Goal: Task Accomplishment & Management: Manage account settings

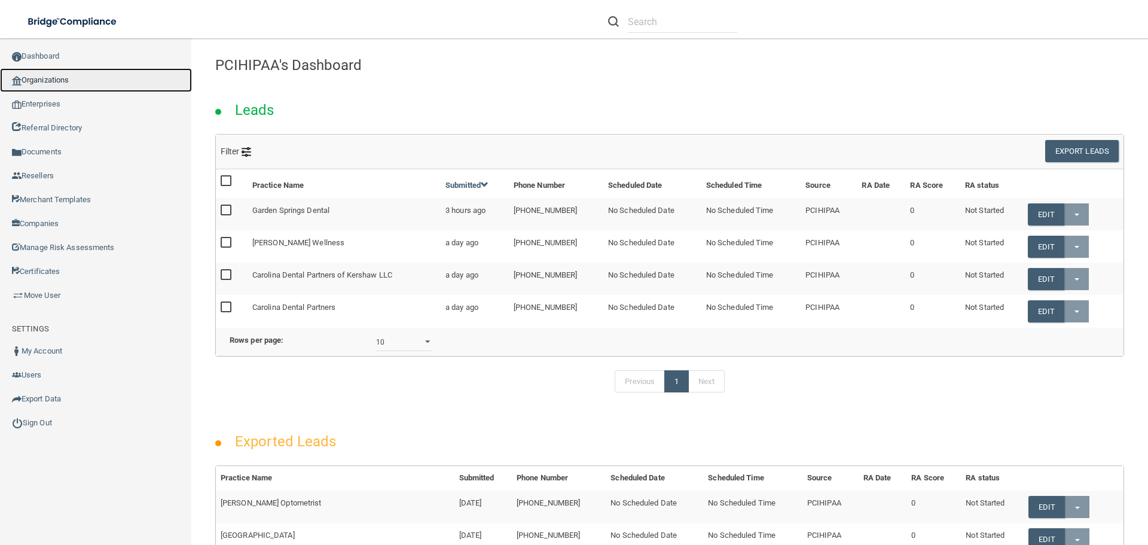
click at [63, 81] on link "Organizations" at bounding box center [96, 80] width 192 height 24
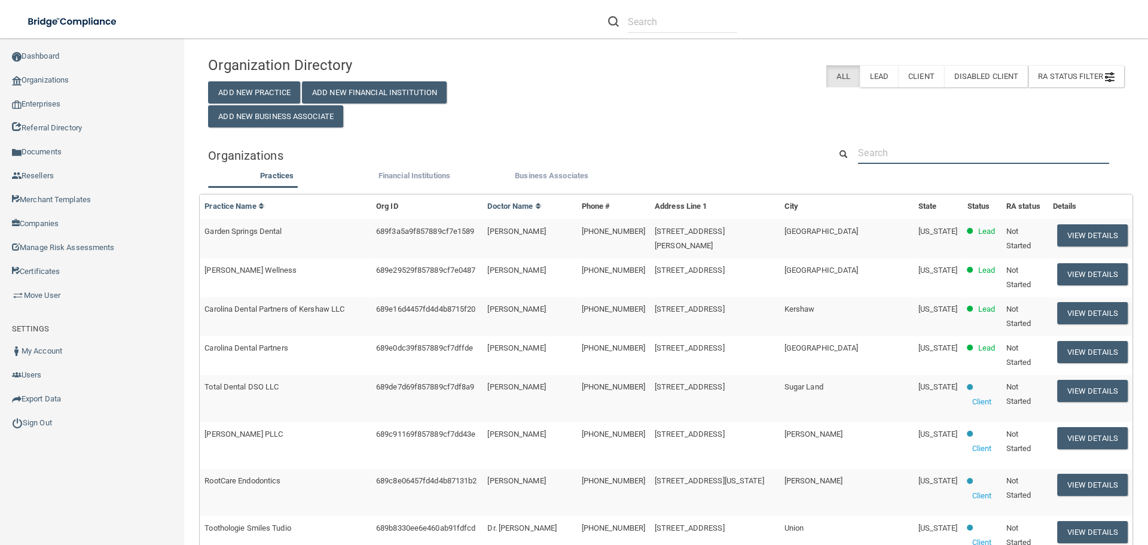
click at [870, 148] on input "text" at bounding box center [983, 153] width 251 height 22
paste input "Account Chalet Dental"
type input "Account Chalet Dental"
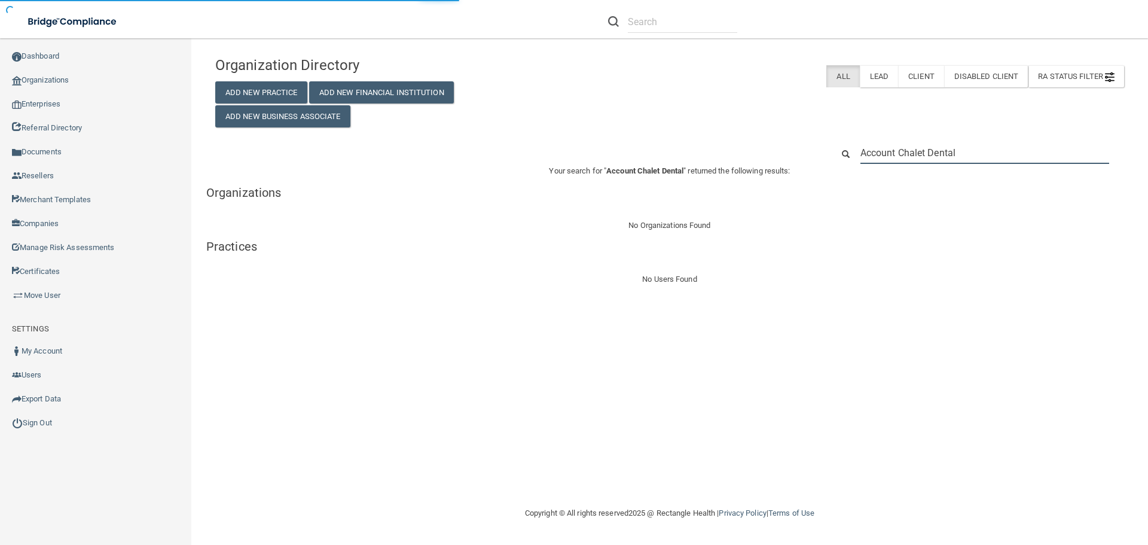
drag, startPoint x: 902, startPoint y: 152, endPoint x: 843, endPoint y: 157, distance: 60.0
click at [843, 157] on div "Account Chalet Dental" at bounding box center [978, 153] width 309 height 22
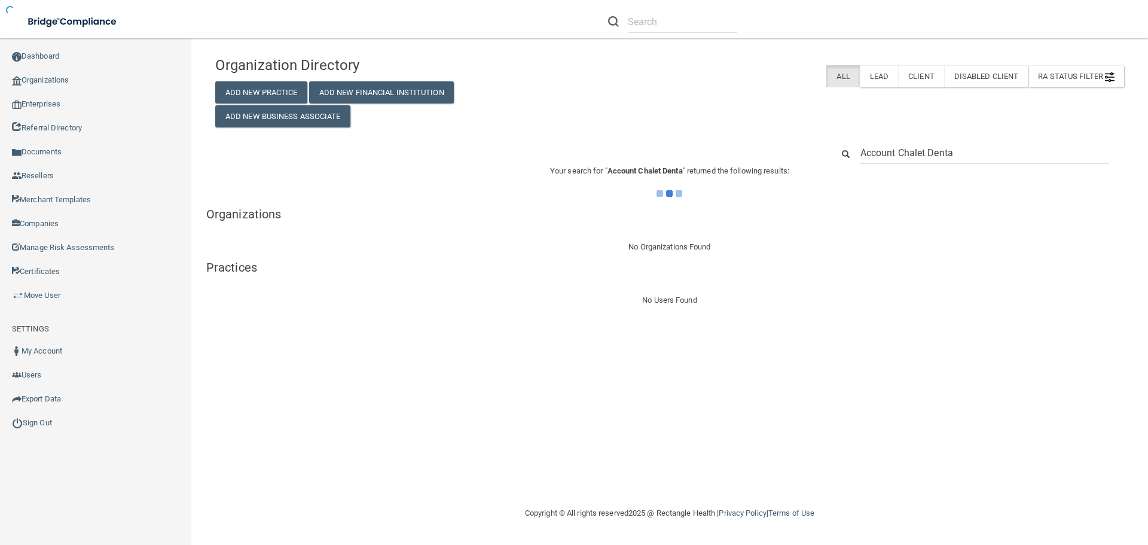
type input "Account Chalet Dent"
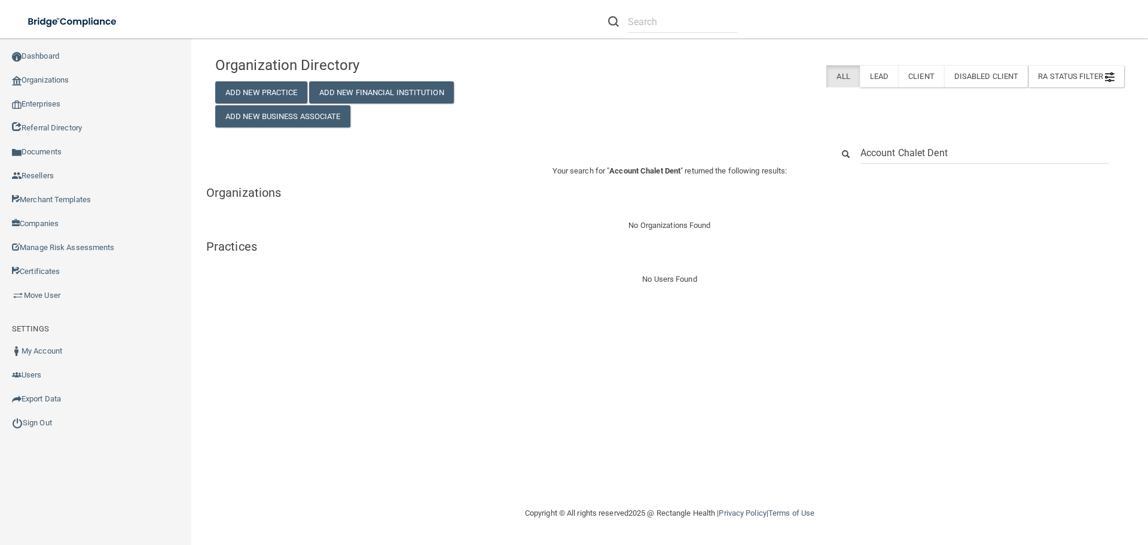
drag, startPoint x: 899, startPoint y: 151, endPoint x: 850, endPoint y: 151, distance: 49.0
click at [850, 151] on div "Account Chalet Dent" at bounding box center [978, 153] width 309 height 22
type input "Chalet Dent"
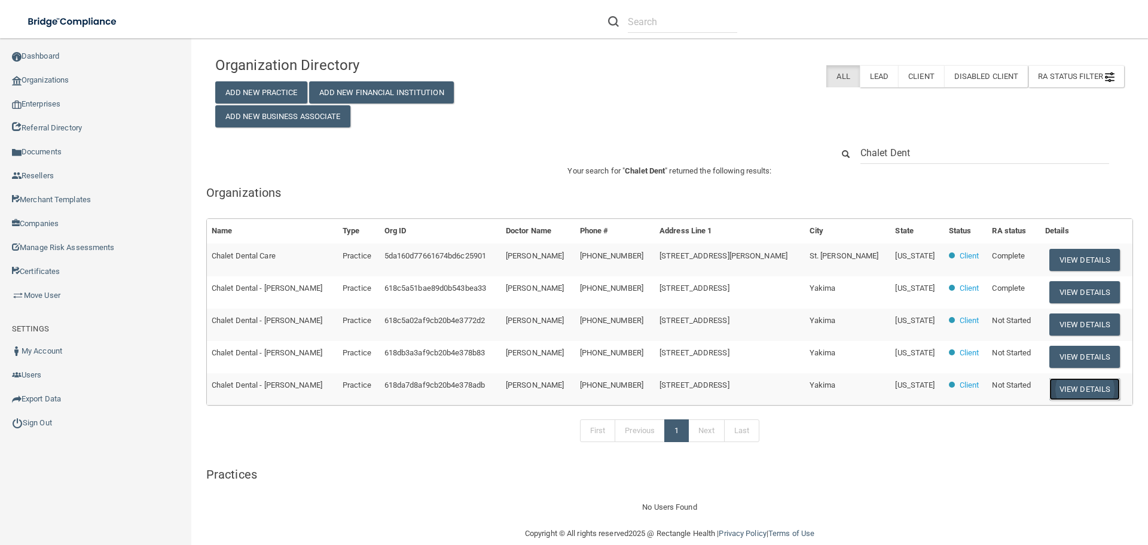
click at [1074, 390] on button "View Details" at bounding box center [1085, 389] width 71 height 22
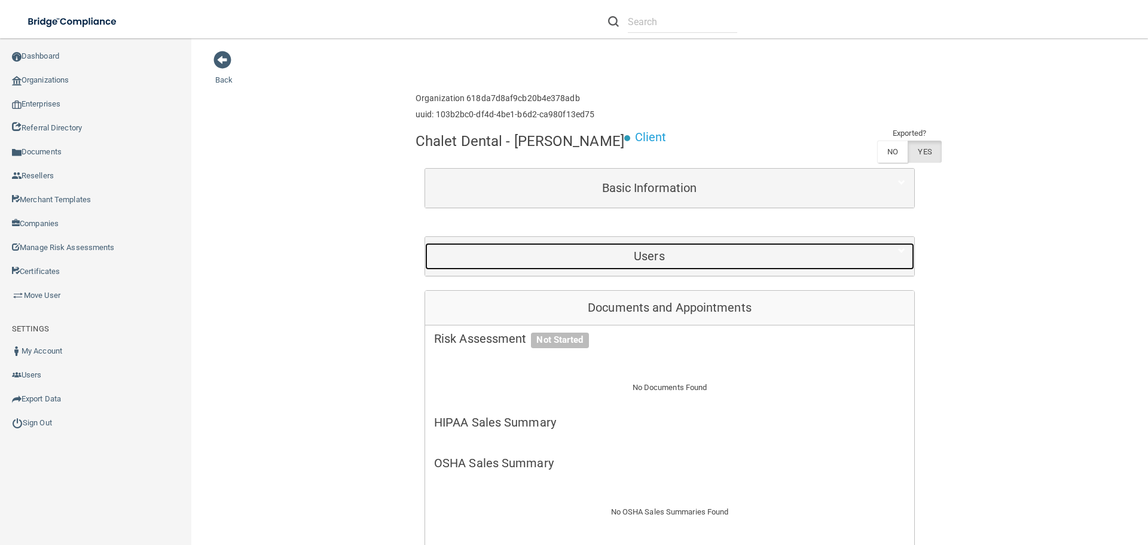
click at [634, 263] on h5 "Users" at bounding box center [649, 255] width 431 height 13
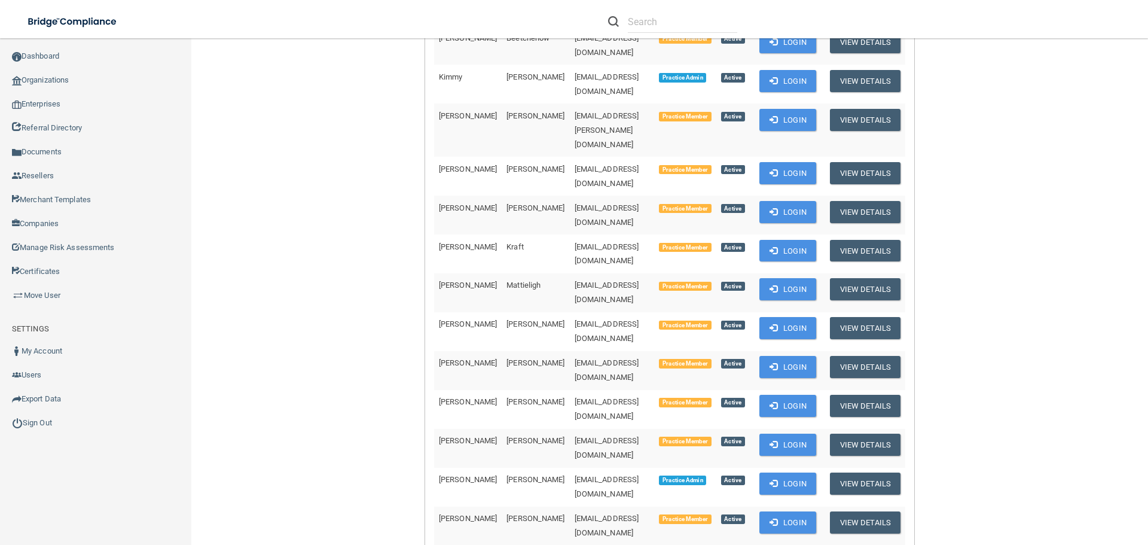
scroll to position [299, 0]
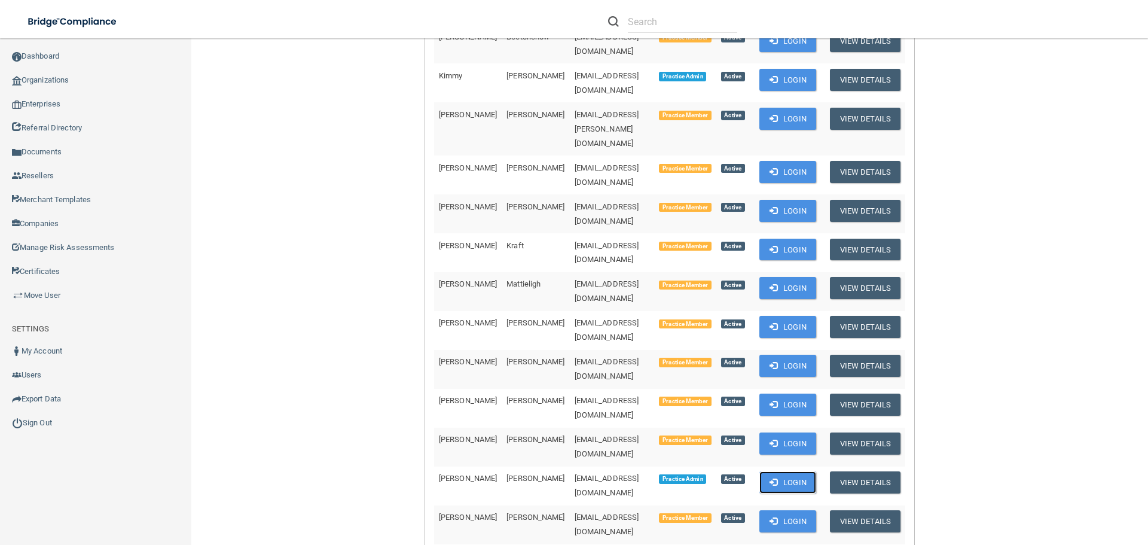
click at [786, 471] on button "Login" at bounding box center [788, 482] width 57 height 22
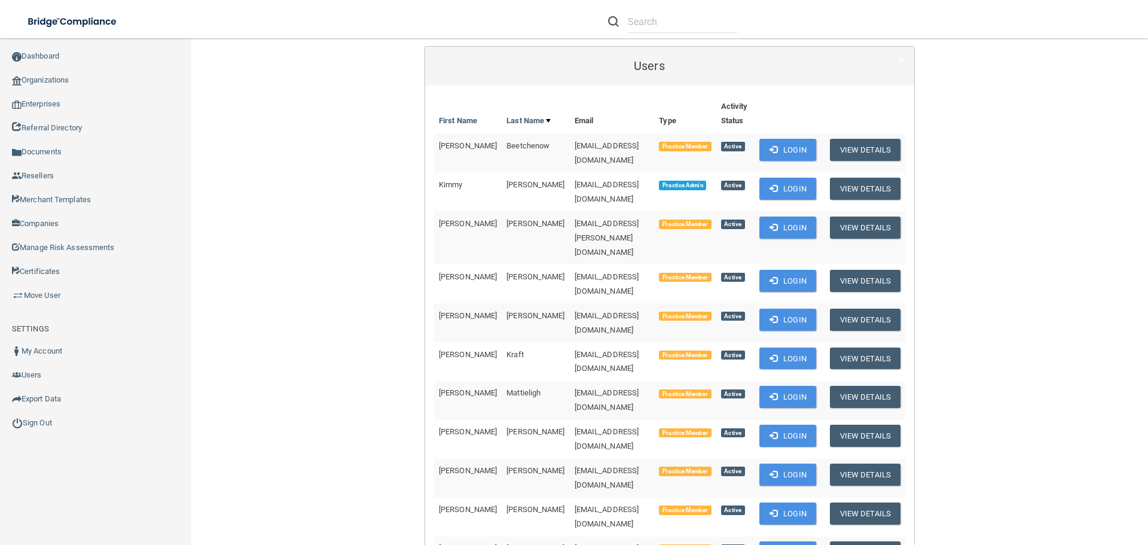
scroll to position [0, 0]
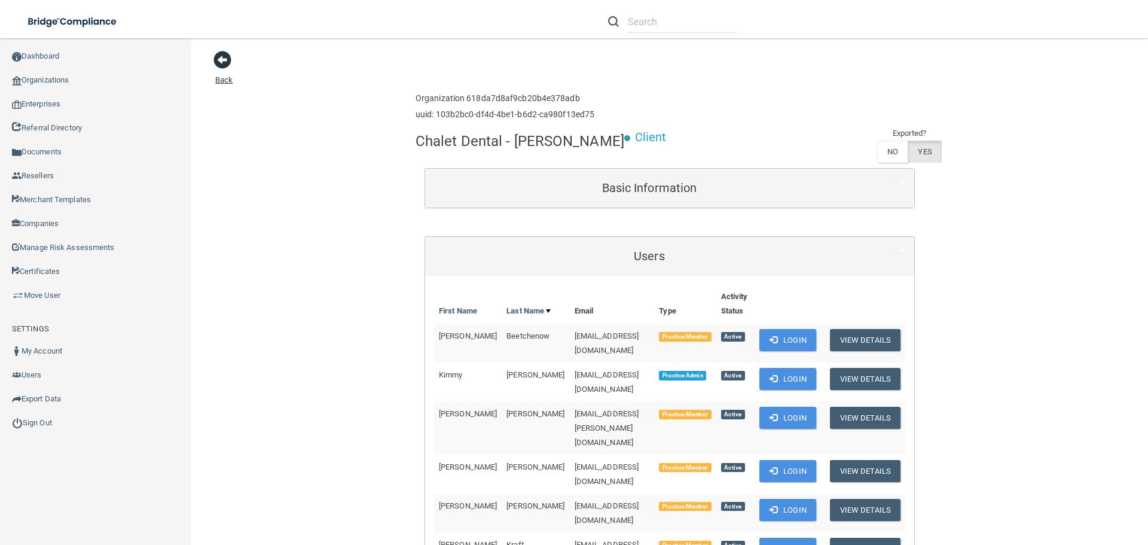
click at [227, 64] on span at bounding box center [222, 60] width 18 height 18
drag, startPoint x: 413, startPoint y: 138, endPoint x: 496, endPoint y: 144, distance: 83.9
click at [496, 144] on h4 "Chalet Dental - [PERSON_NAME]" at bounding box center [520, 141] width 209 height 16
copy h4 "Chalet Dental"
click at [498, 163] on div "Chalet Dental - Dr. Christopher Trammel Client Exported? NO YES" at bounding box center [670, 146] width 508 height 41
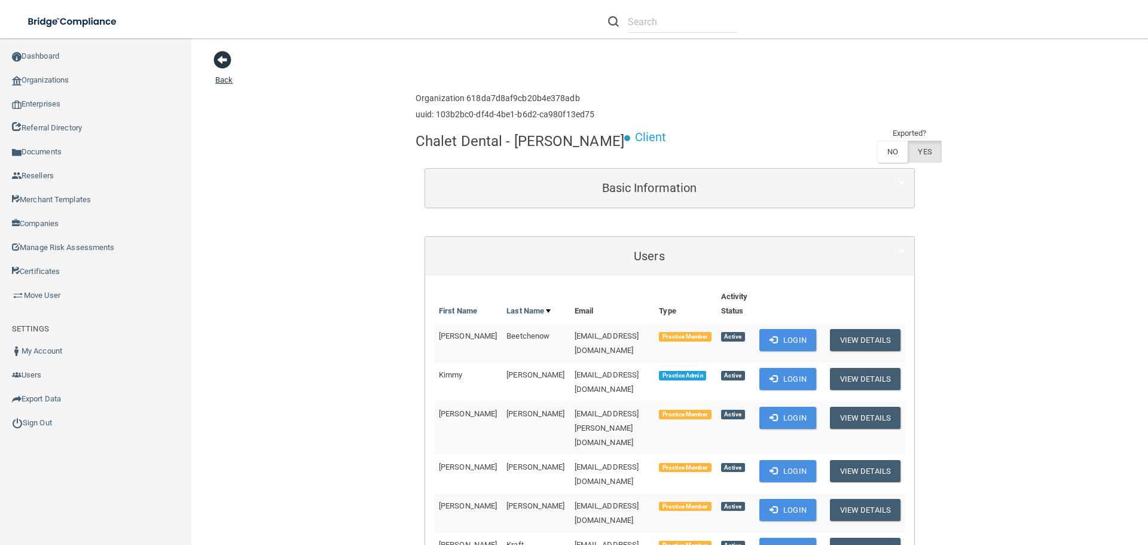
drag, startPoint x: 213, startPoint y: 63, endPoint x: 225, endPoint y: 63, distance: 12.0
click at [217, 63] on span at bounding box center [222, 60] width 18 height 18
click at [57, 84] on link "Organizations" at bounding box center [96, 80] width 192 height 24
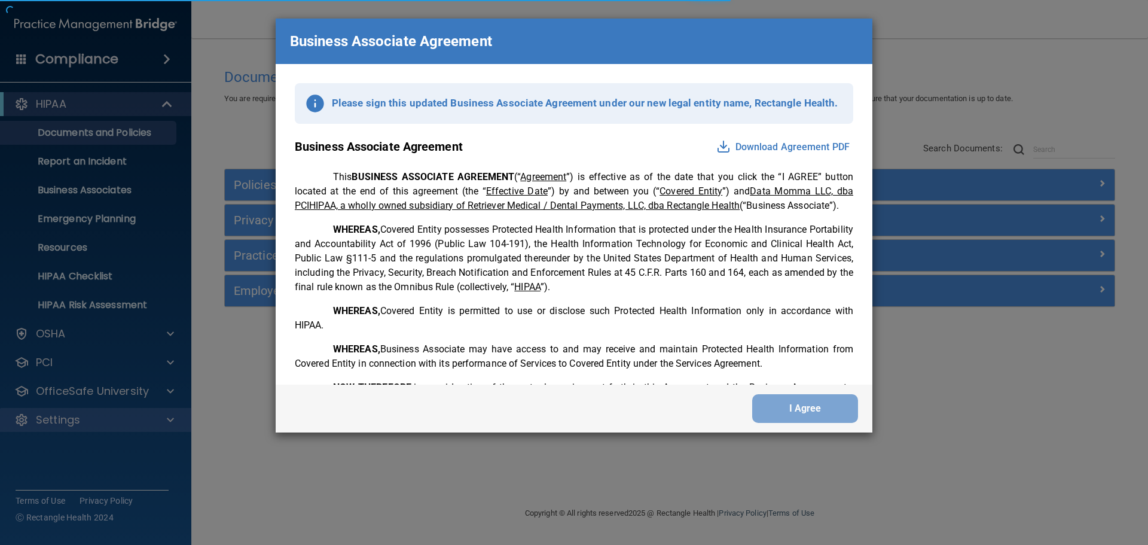
click at [175, 420] on div "Business Associate Agreement Please sign this updated Business Associate Agreem…" at bounding box center [574, 272] width 1148 height 545
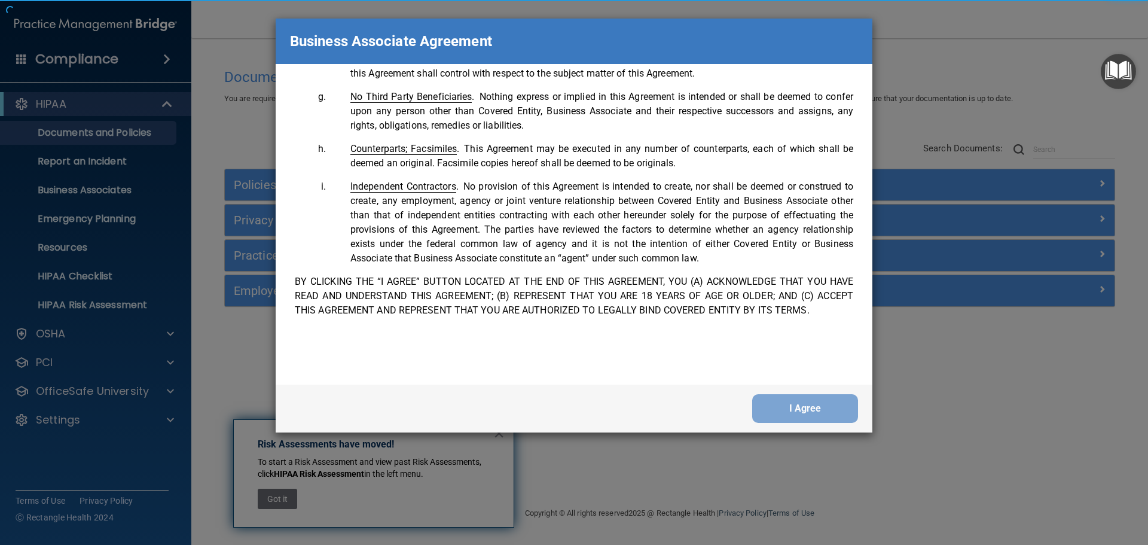
scroll to position [2439, 0]
click at [817, 401] on button "I Agree" at bounding box center [805, 408] width 106 height 29
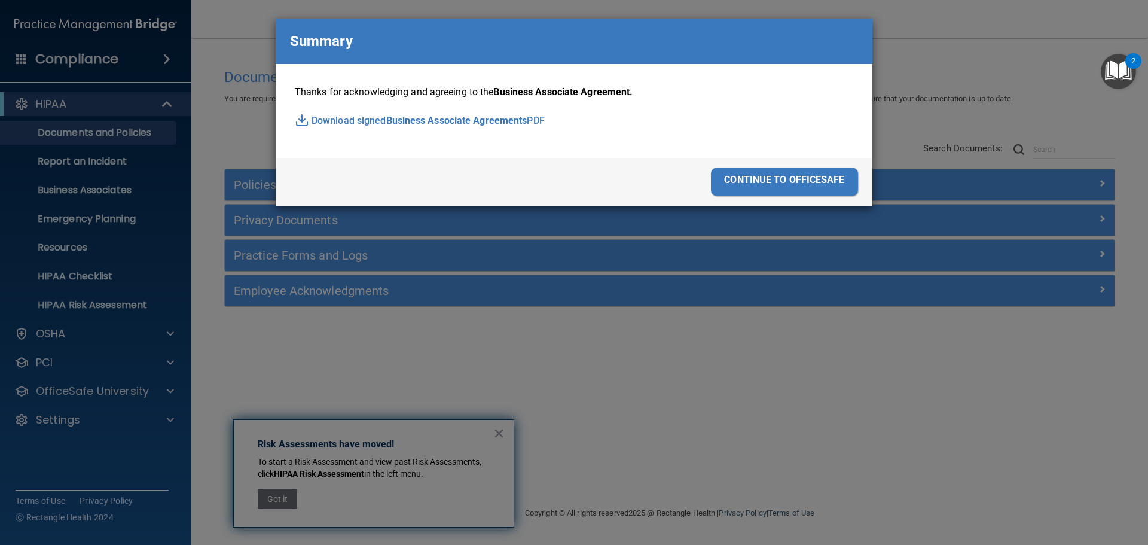
click at [768, 186] on div "continue to officesafe" at bounding box center [784, 181] width 147 height 29
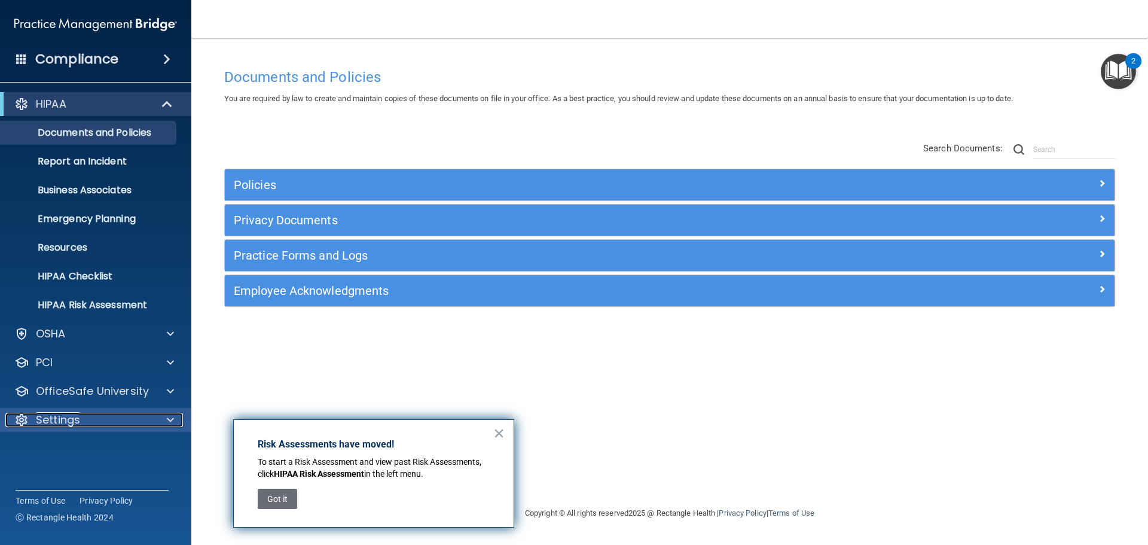
click at [167, 422] on span at bounding box center [170, 420] width 7 height 14
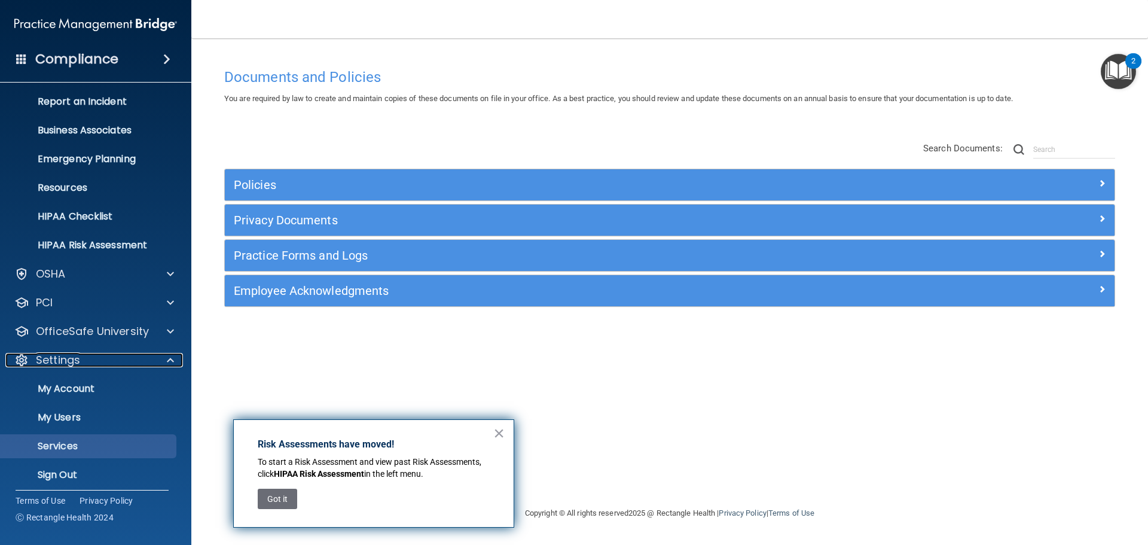
scroll to position [62, 0]
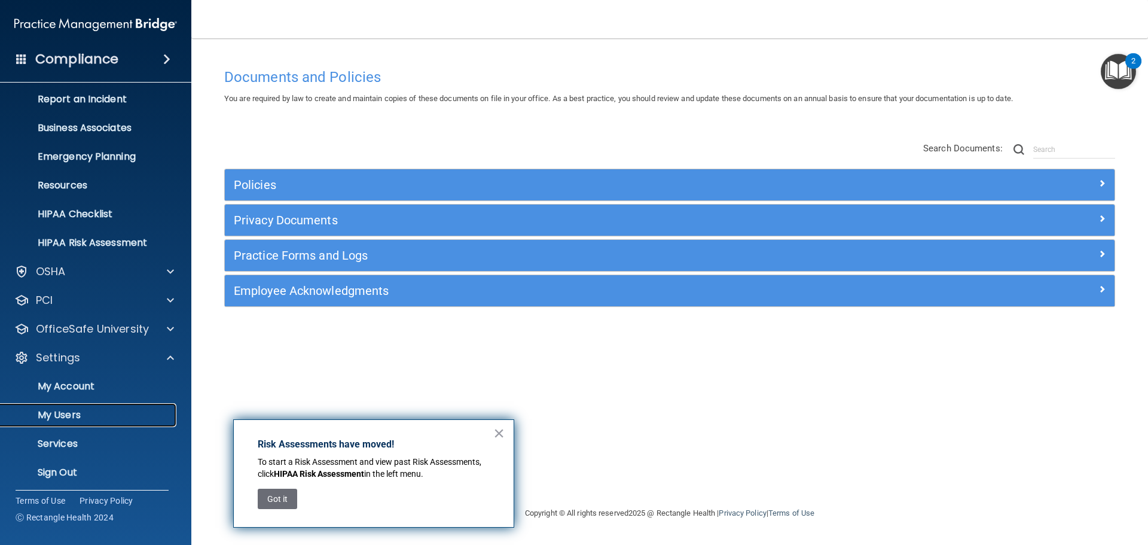
click at [74, 426] on link "My Users" at bounding box center [82, 415] width 188 height 24
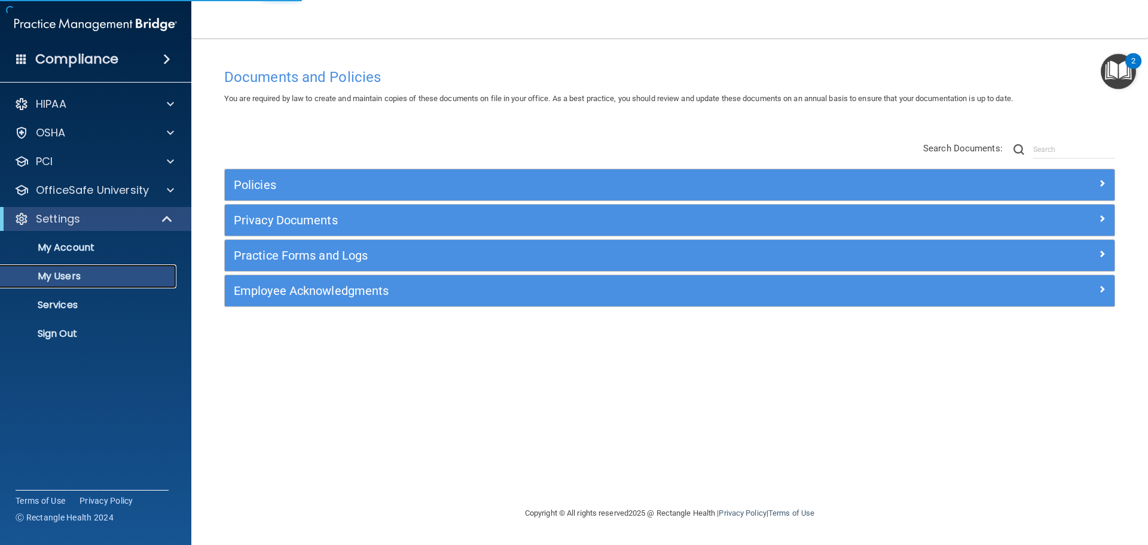
select select "20"
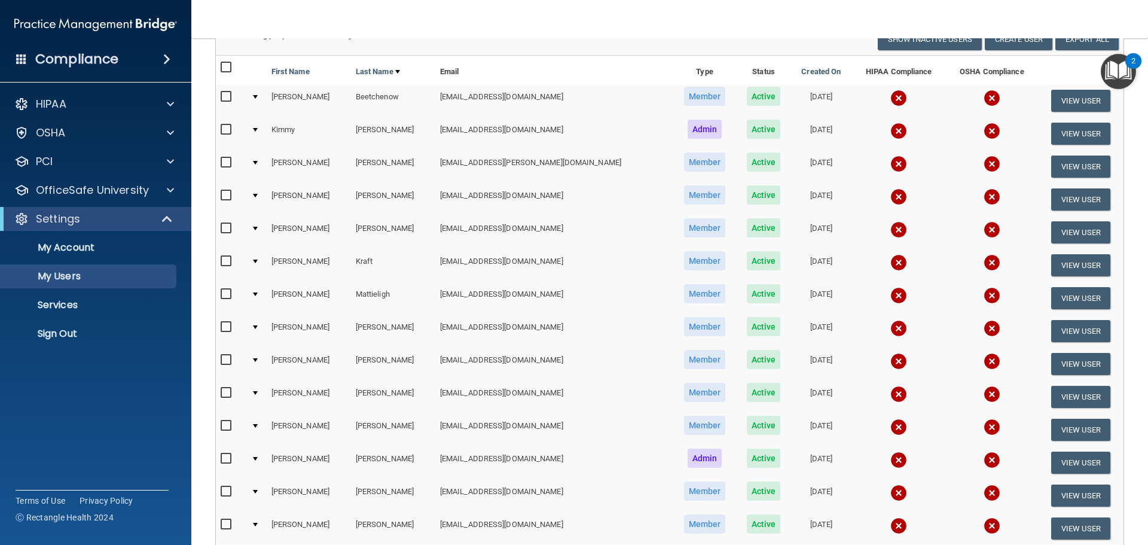
scroll to position [120, 0]
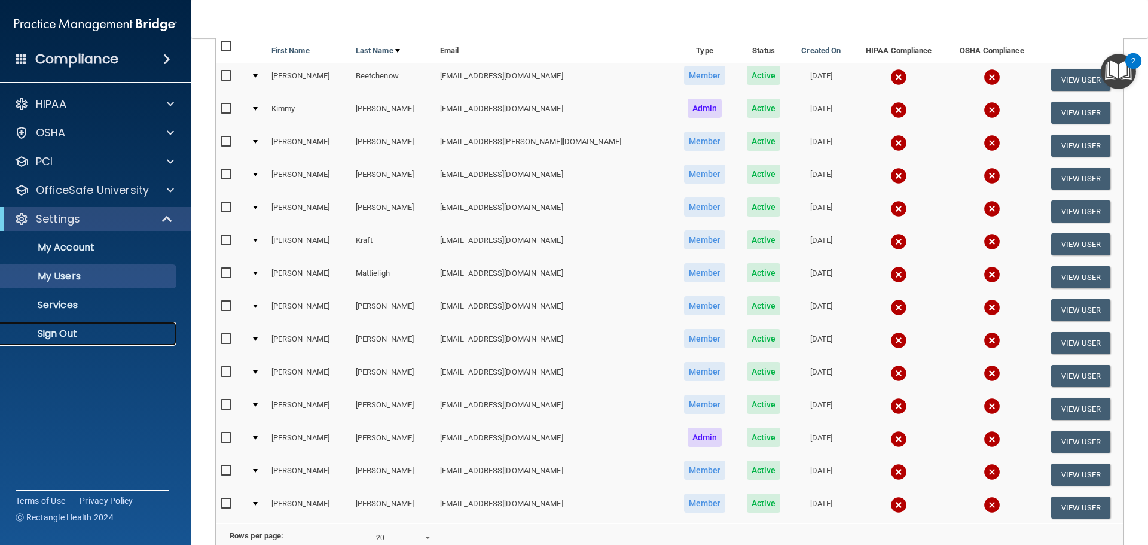
click at [73, 335] on p "Sign Out" at bounding box center [89, 334] width 163 height 12
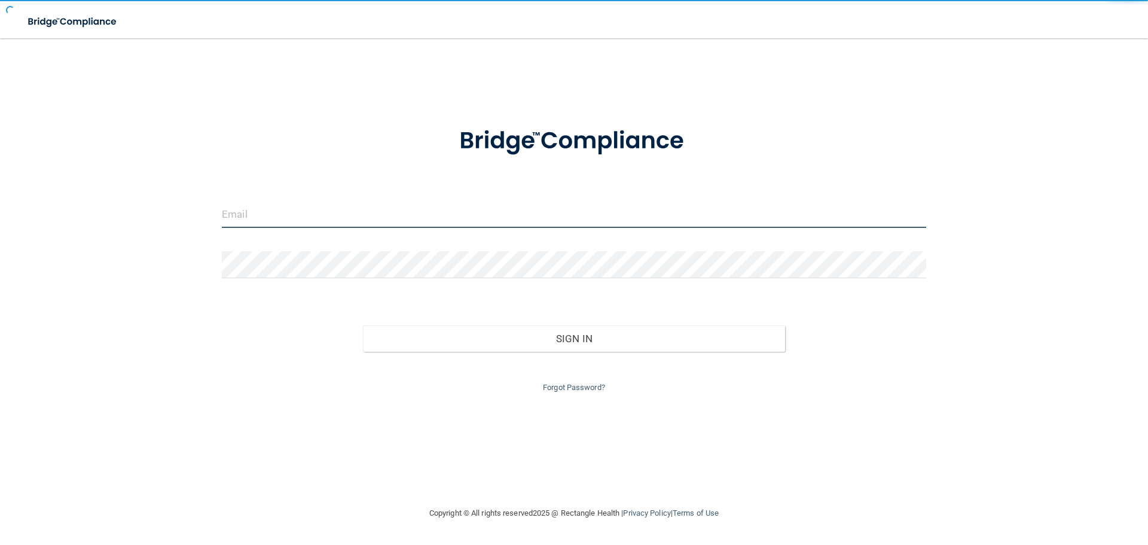
type input "[EMAIL_ADDRESS][DOMAIN_NAME]"
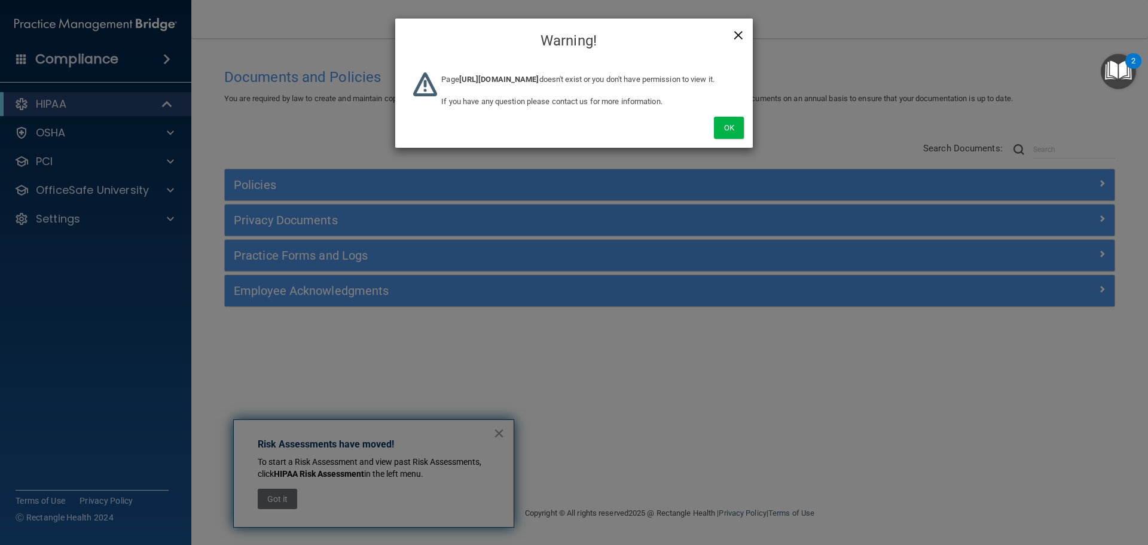
click at [739, 35] on span "×" at bounding box center [738, 34] width 11 height 24
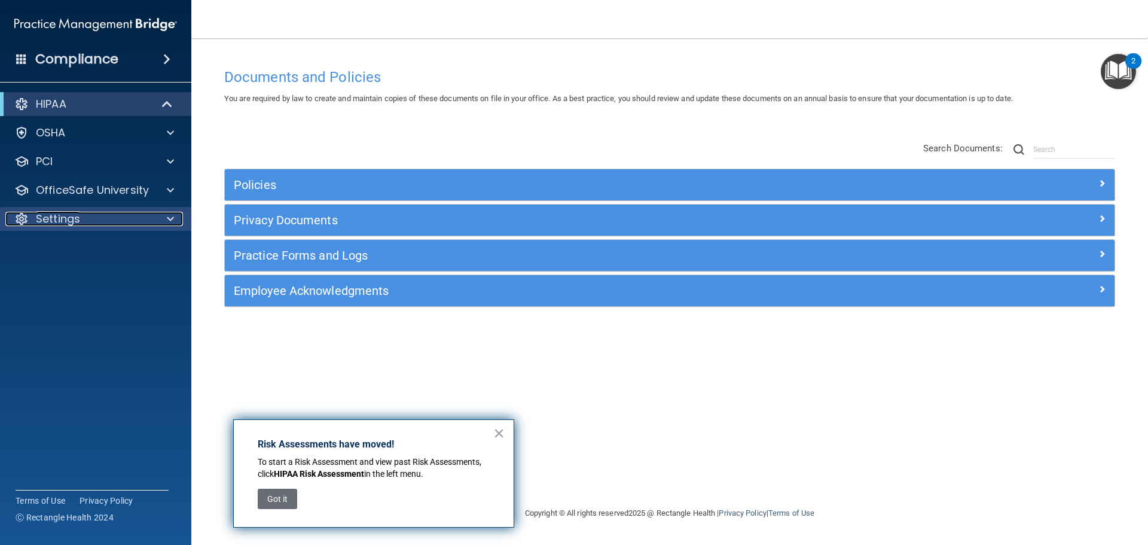
click at [167, 224] on span at bounding box center [170, 219] width 7 height 14
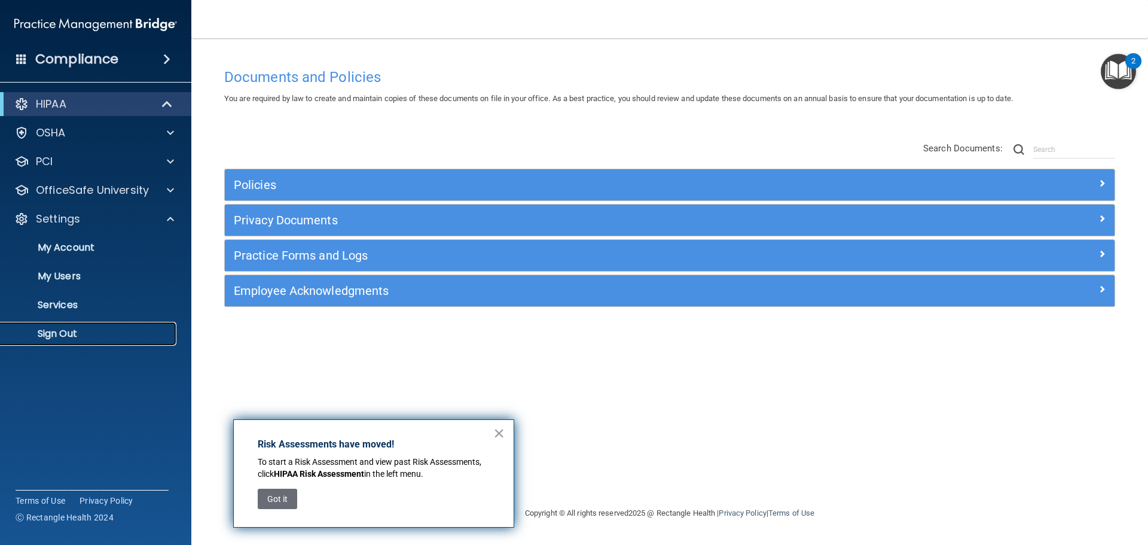
click at [82, 331] on p "Sign Out" at bounding box center [89, 334] width 163 height 12
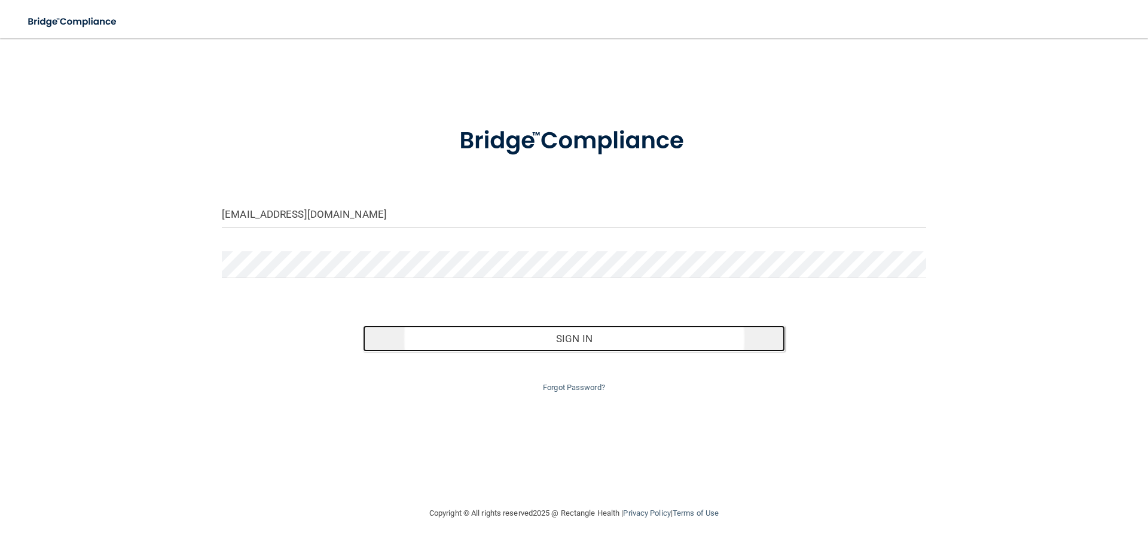
click at [431, 335] on button "Sign In" at bounding box center [574, 338] width 423 height 26
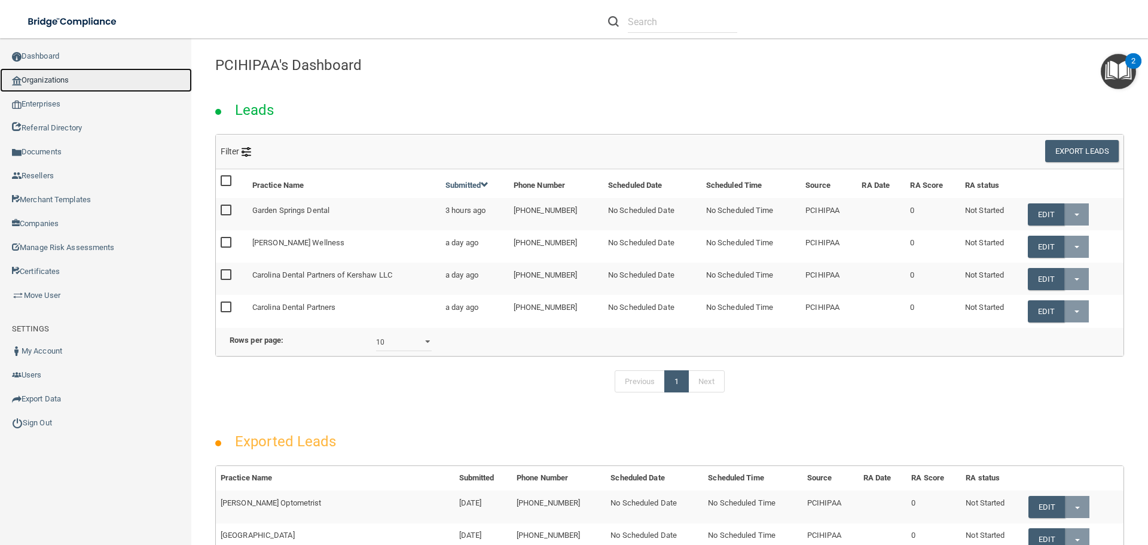
click at [78, 83] on link "Organizations" at bounding box center [96, 80] width 192 height 24
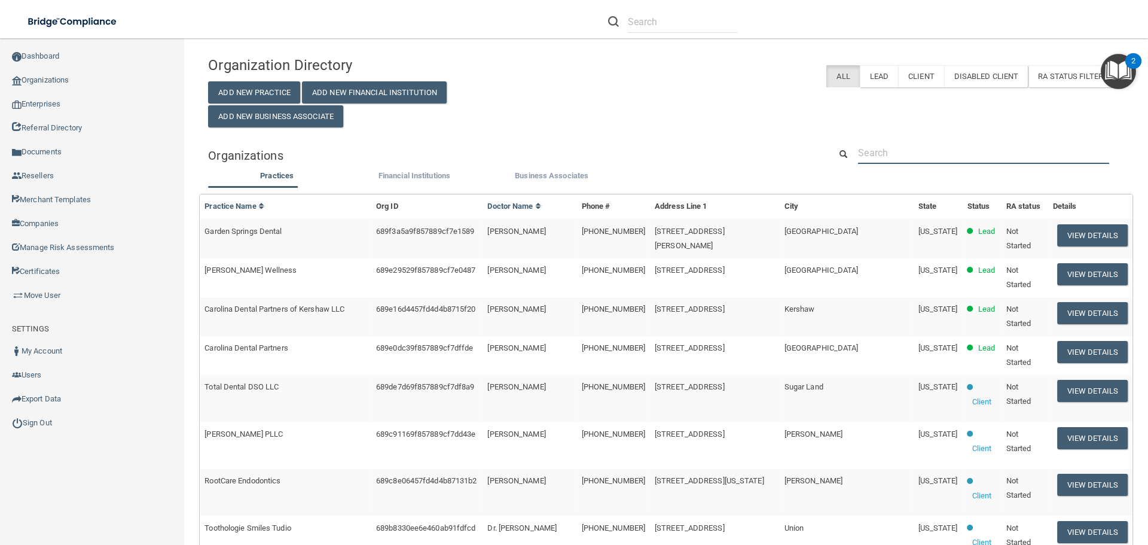
click at [886, 158] on input "text" at bounding box center [983, 153] width 251 height 22
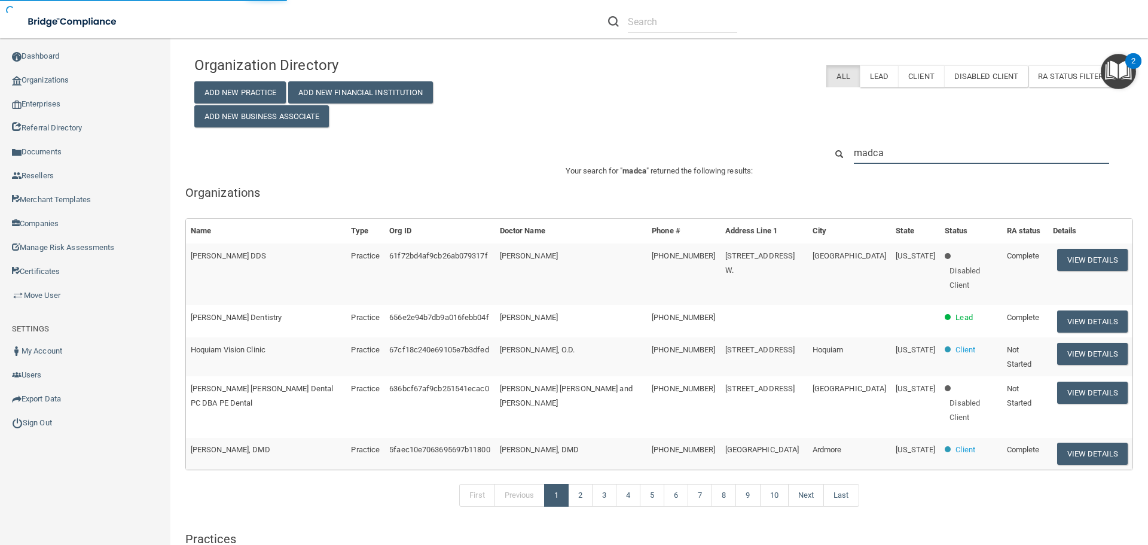
type input "madcat"
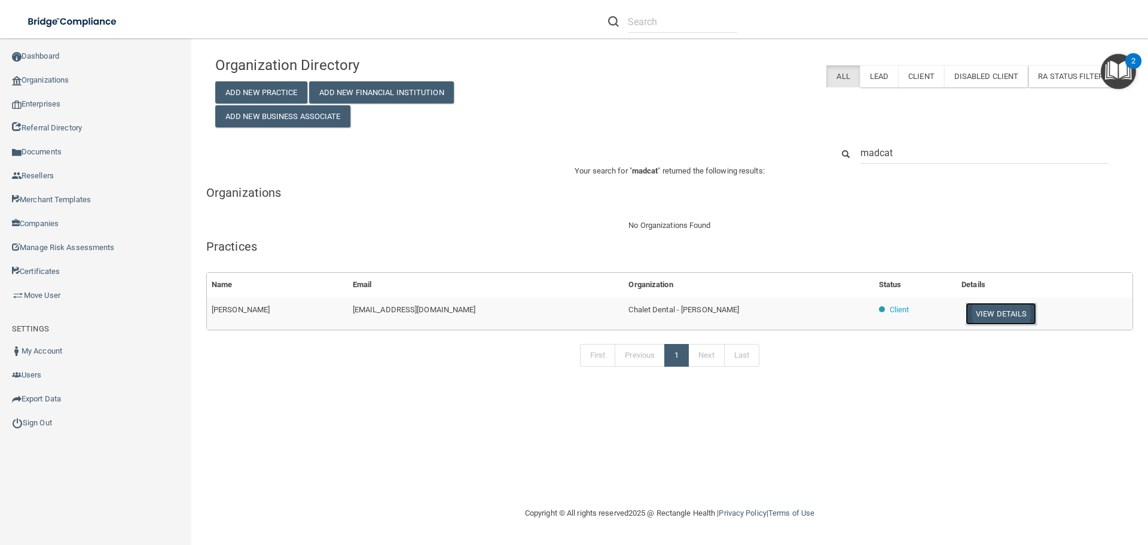
click at [974, 322] on button "View Details" at bounding box center [1001, 314] width 71 height 22
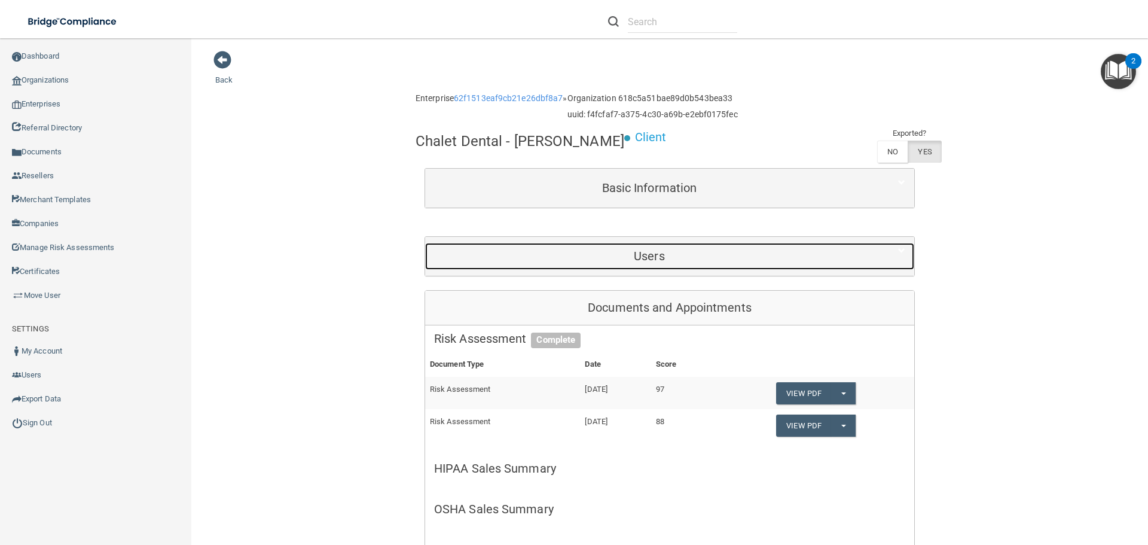
click at [651, 263] on h5 "Users" at bounding box center [649, 255] width 431 height 13
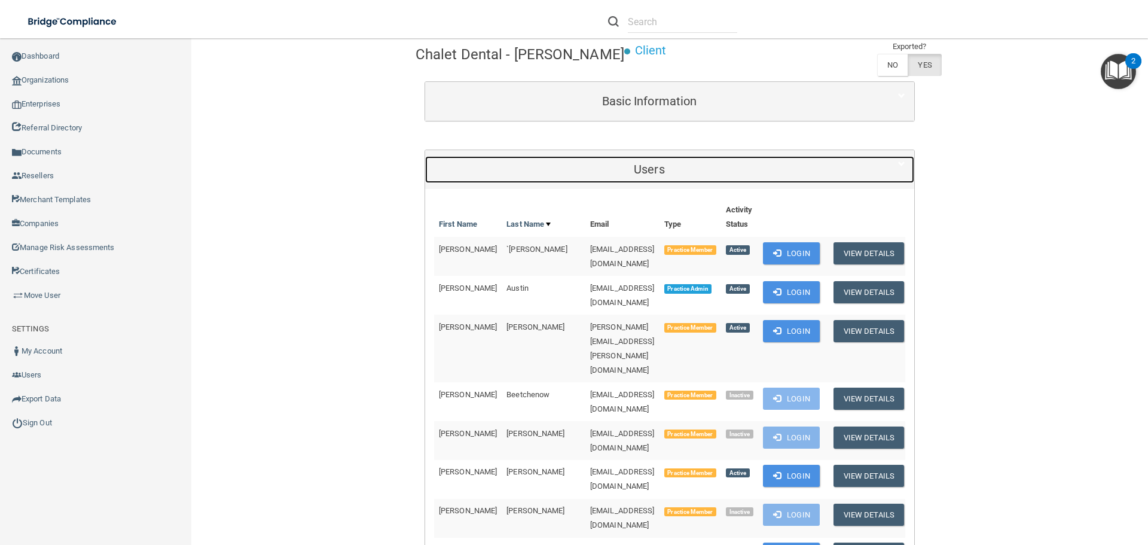
scroll to position [239, 0]
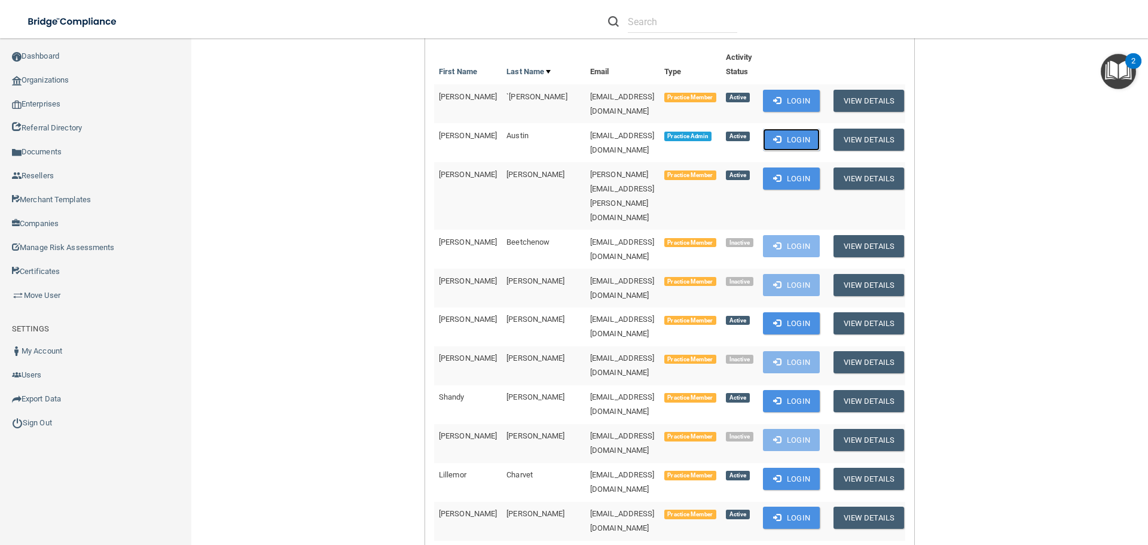
click at [809, 151] on button "Login" at bounding box center [791, 140] width 57 height 22
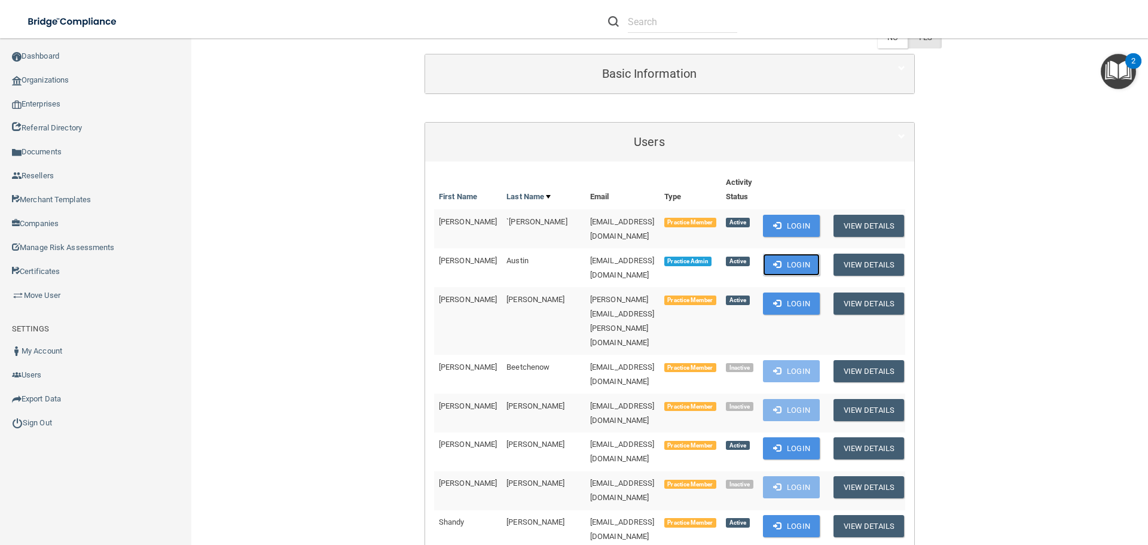
scroll to position [0, 0]
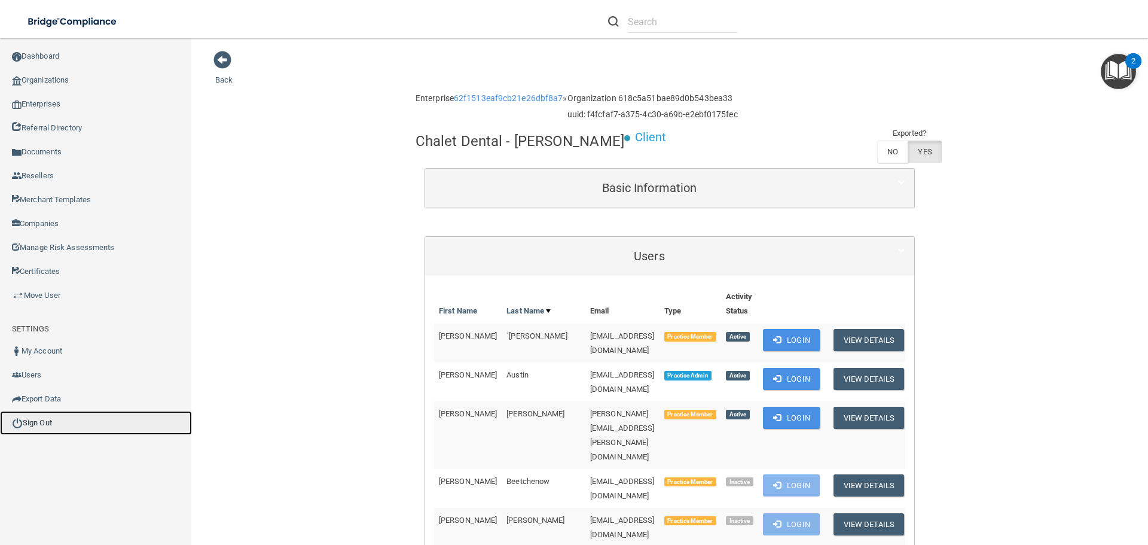
click at [28, 425] on link "Sign Out" at bounding box center [96, 423] width 192 height 24
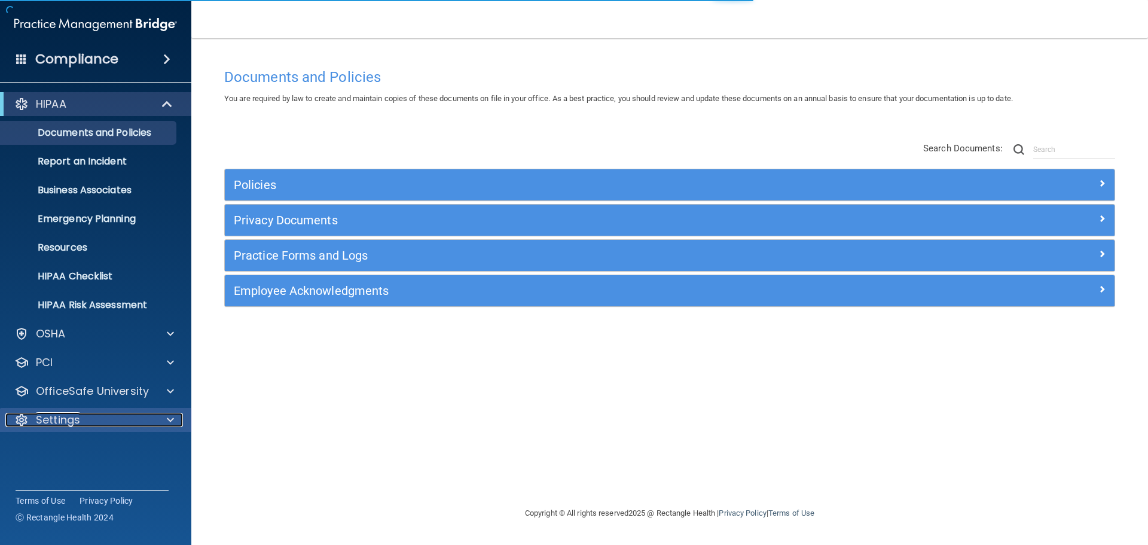
click at [170, 418] on span at bounding box center [170, 420] width 7 height 14
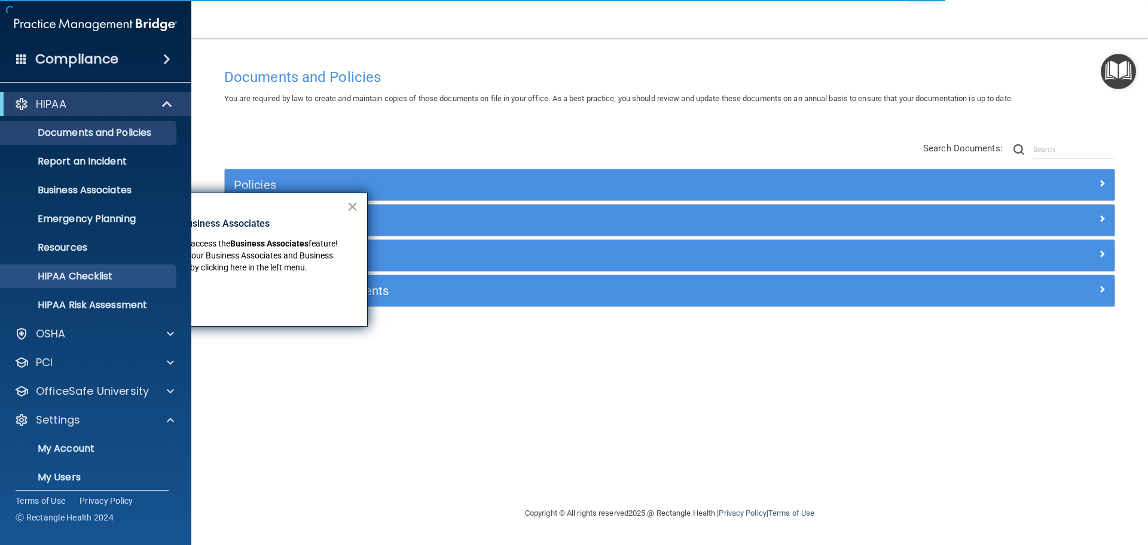
scroll to position [58, 0]
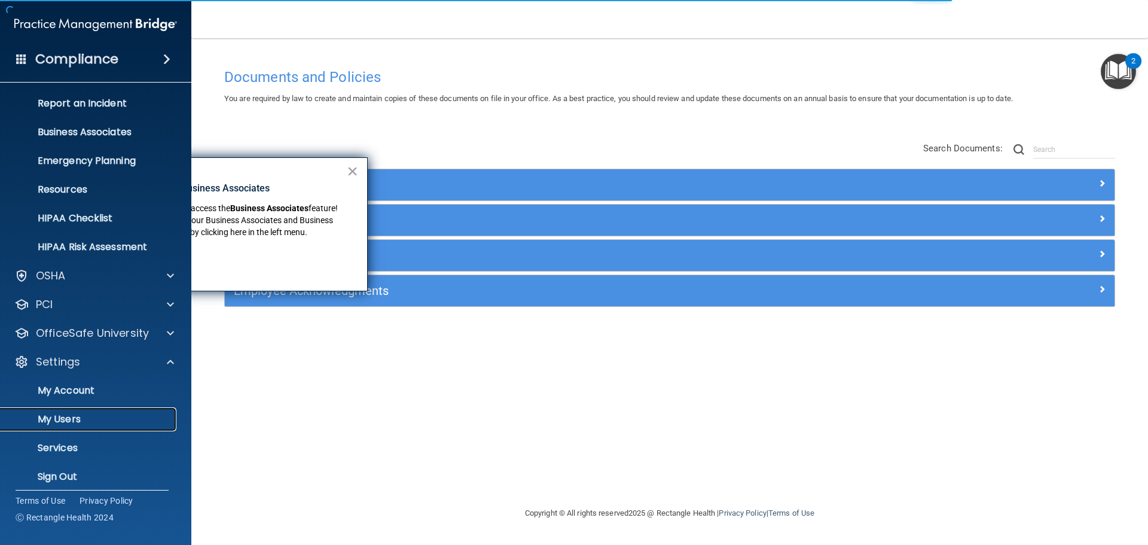
click at [97, 416] on p "My Users" at bounding box center [89, 419] width 163 height 12
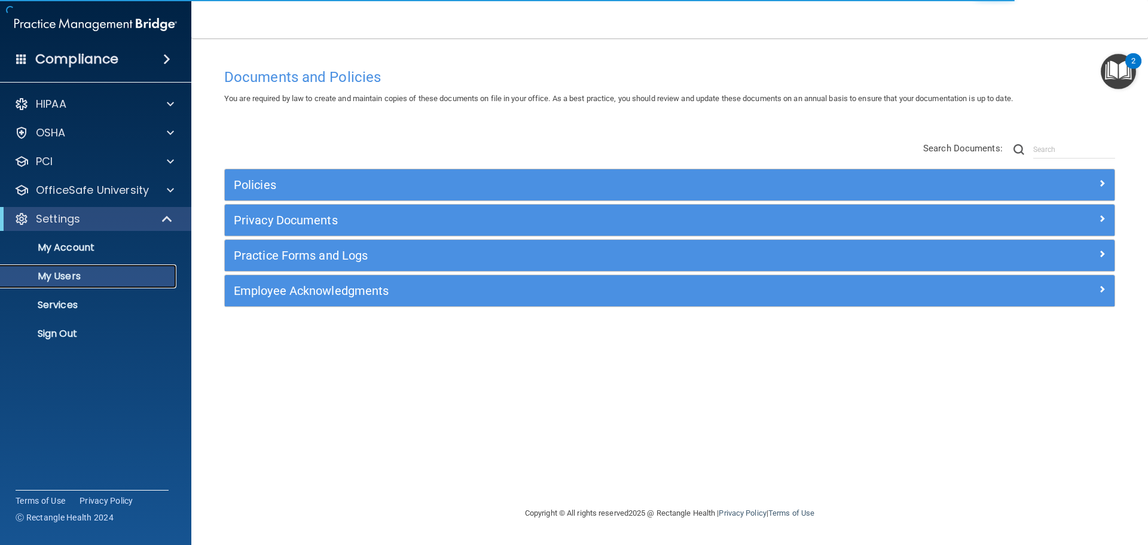
select select "20"
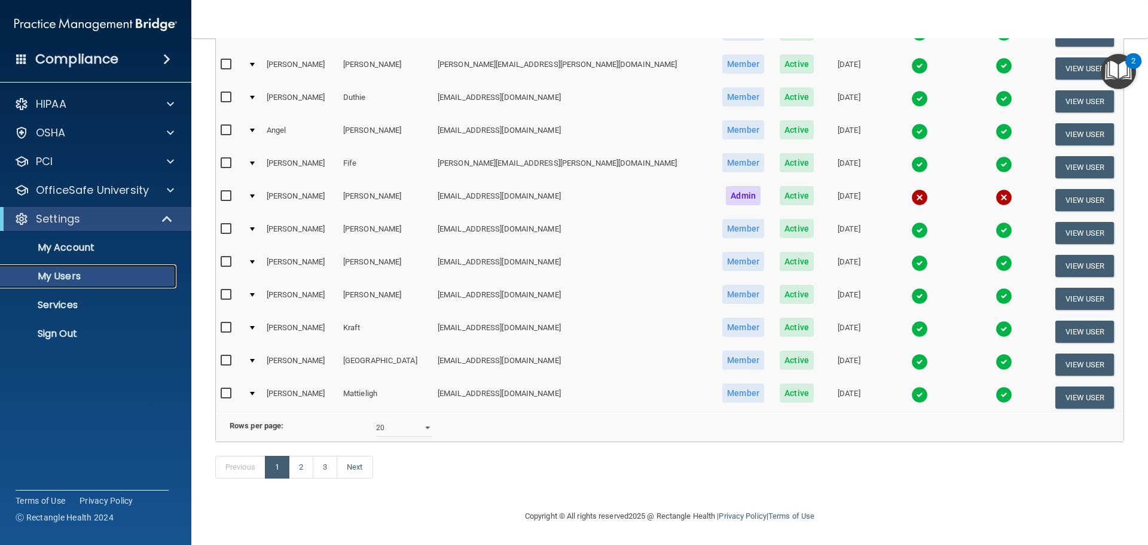
scroll to position [445, 0]
click at [303, 470] on link "2" at bounding box center [301, 467] width 25 height 23
select select "20"
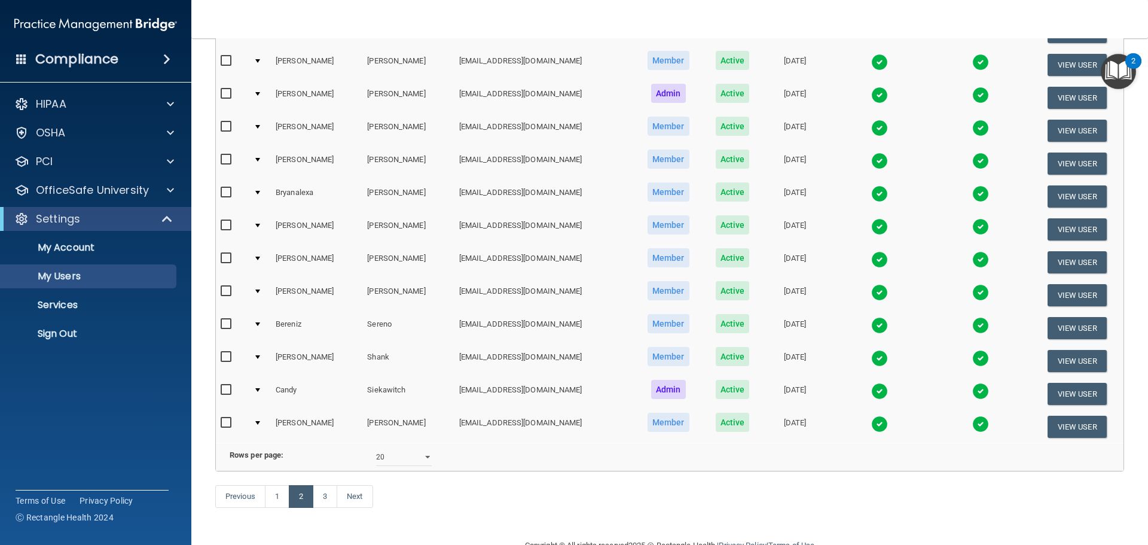
scroll to position [445, 0]
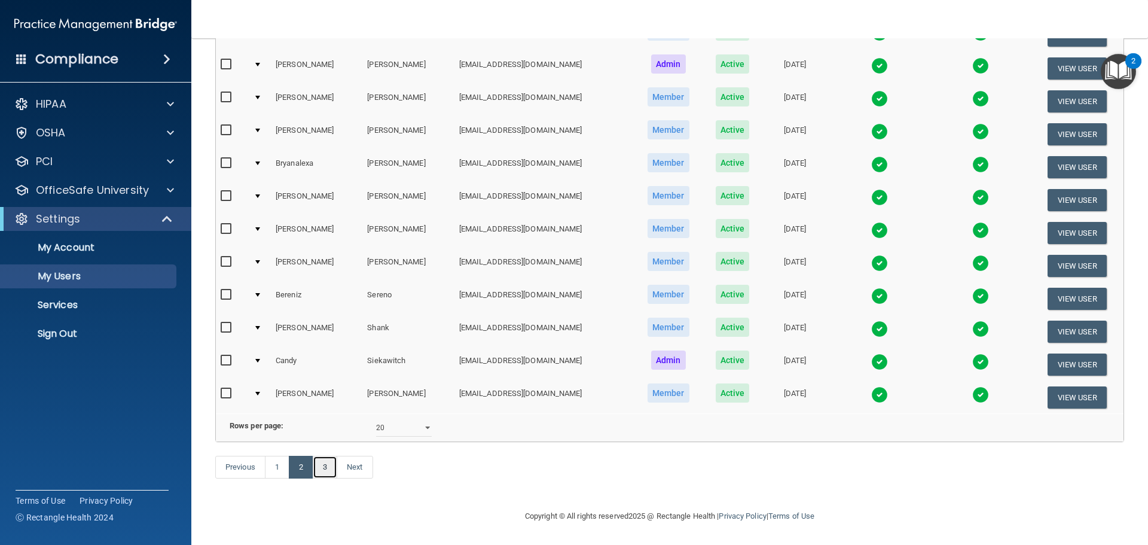
click at [328, 471] on link "3" at bounding box center [325, 467] width 25 height 23
select select "20"
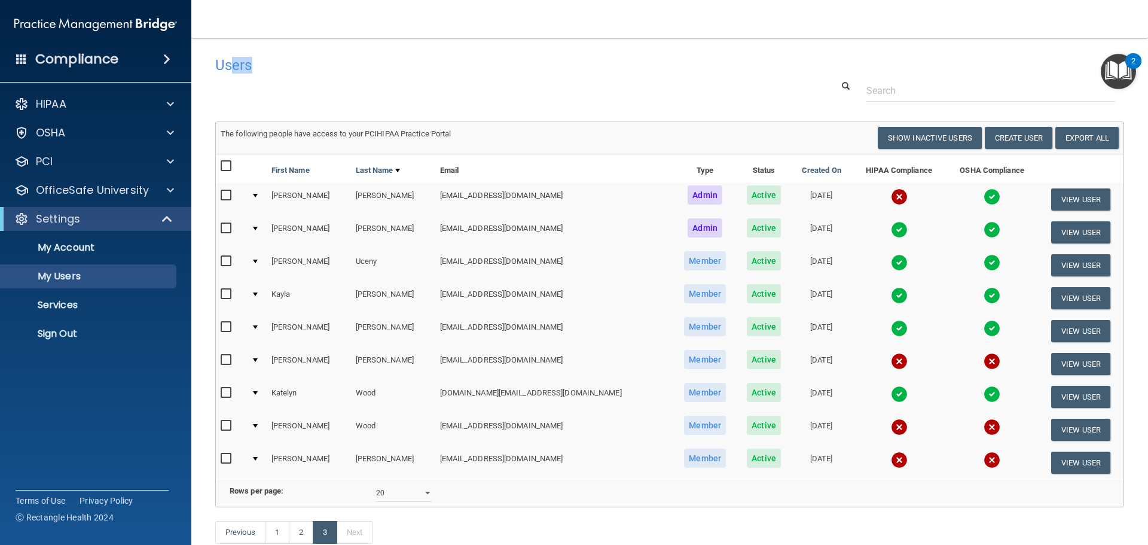
drag, startPoint x: 231, startPoint y: 65, endPoint x: 251, endPoint y: 65, distance: 19.7
click at [251, 65] on h4 "Users" at bounding box center [476, 65] width 523 height 16
click at [253, 65] on h4 "Users" at bounding box center [476, 65] width 523 height 16
drag, startPoint x: 255, startPoint y: 66, endPoint x: 231, endPoint y: 67, distance: 24.0
click at [231, 67] on h4 "Users" at bounding box center [476, 65] width 523 height 16
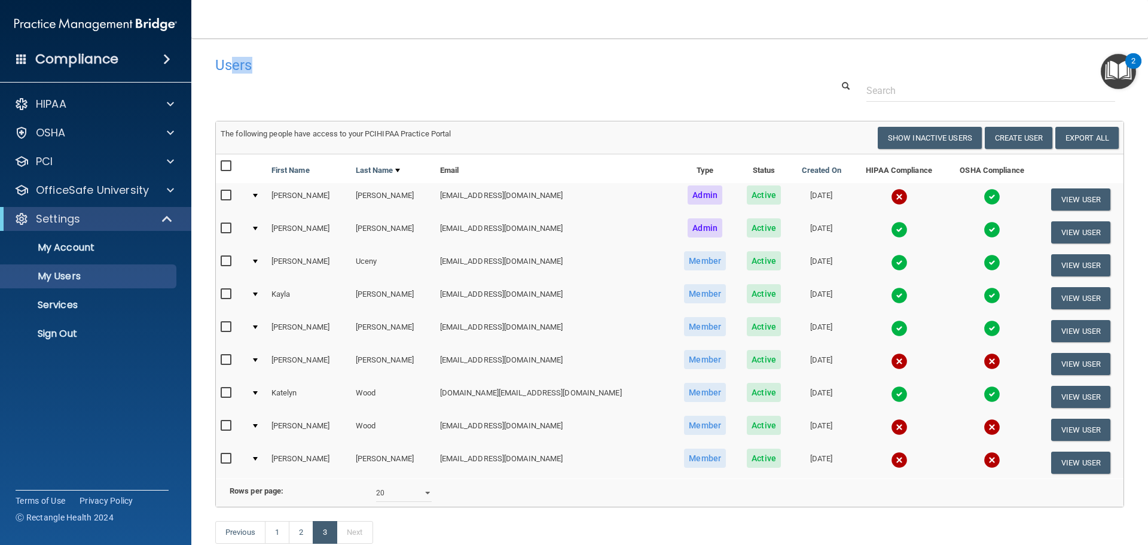
click at [260, 66] on h4 "Users" at bounding box center [476, 65] width 523 height 16
click at [259, 70] on h4 "Users" at bounding box center [476, 65] width 523 height 16
click at [891, 425] on img at bounding box center [899, 427] width 17 height 17
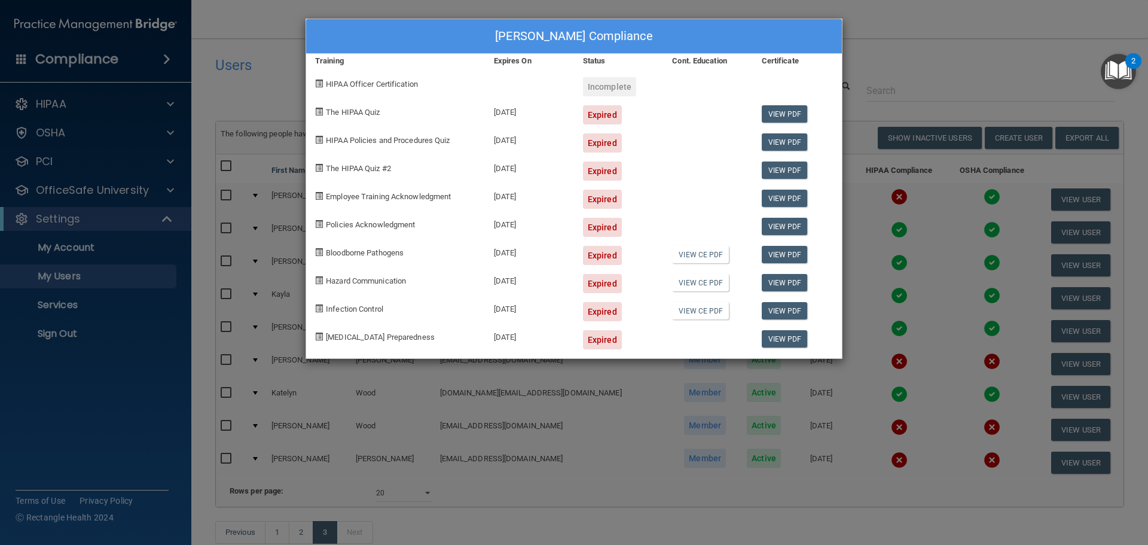
click at [280, 105] on div "Jennifer Wood's Compliance Training Expires On Status Cont. Education Certifica…" at bounding box center [574, 272] width 1148 height 545
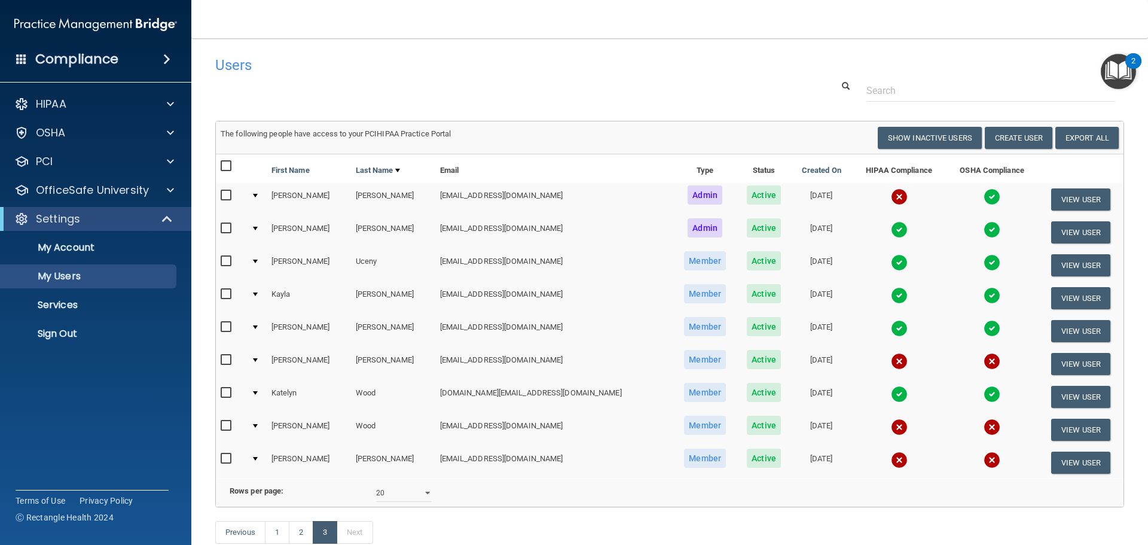
drag, startPoint x: 524, startPoint y: 425, endPoint x: 425, endPoint y: 428, distance: 99.9
click at [425, 428] on tr "Jennifer Wood madcatter01@yahoo.com Member Active 05/31/2023 View User" at bounding box center [670, 429] width 908 height 33
click at [553, 428] on td "[EMAIL_ADDRESS][DOMAIN_NAME]" at bounding box center [554, 429] width 238 height 33
click at [1056, 427] on button "View User" at bounding box center [1080, 430] width 59 height 22
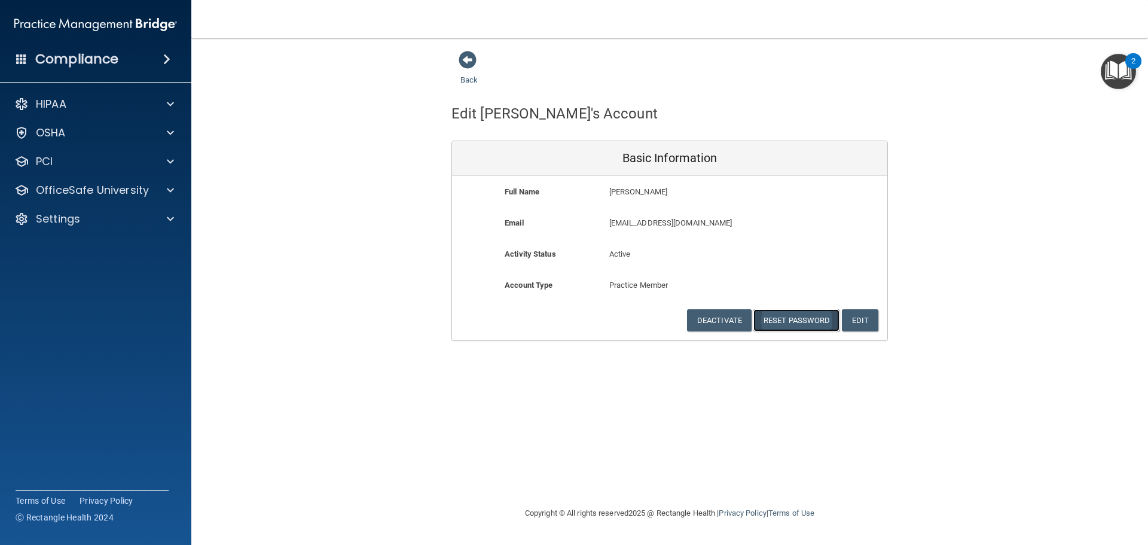
click at [791, 327] on button "Reset Password" at bounding box center [797, 320] width 86 height 22
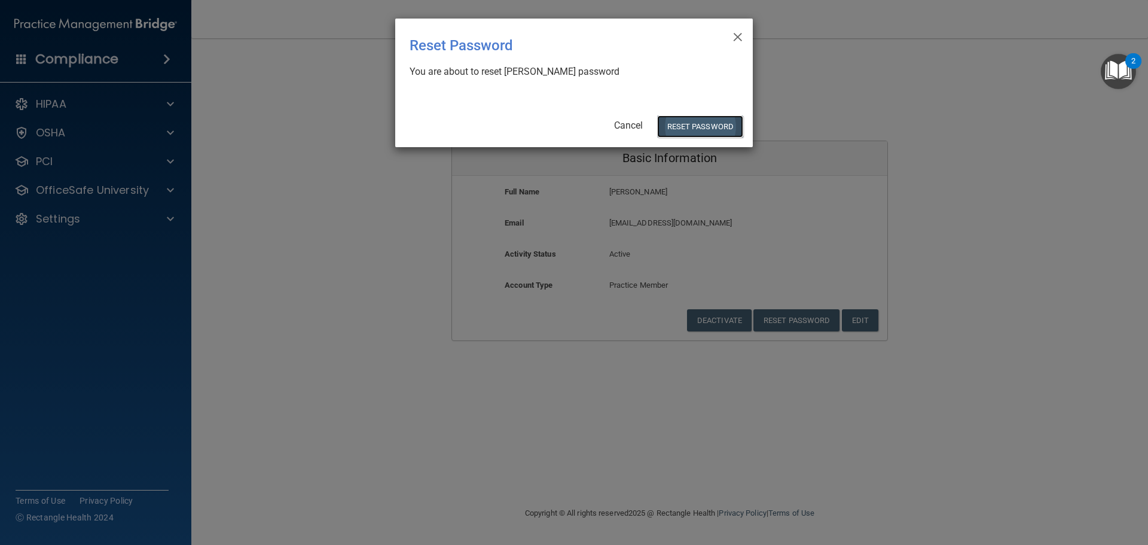
click at [695, 128] on button "Reset Password" at bounding box center [700, 126] width 86 height 22
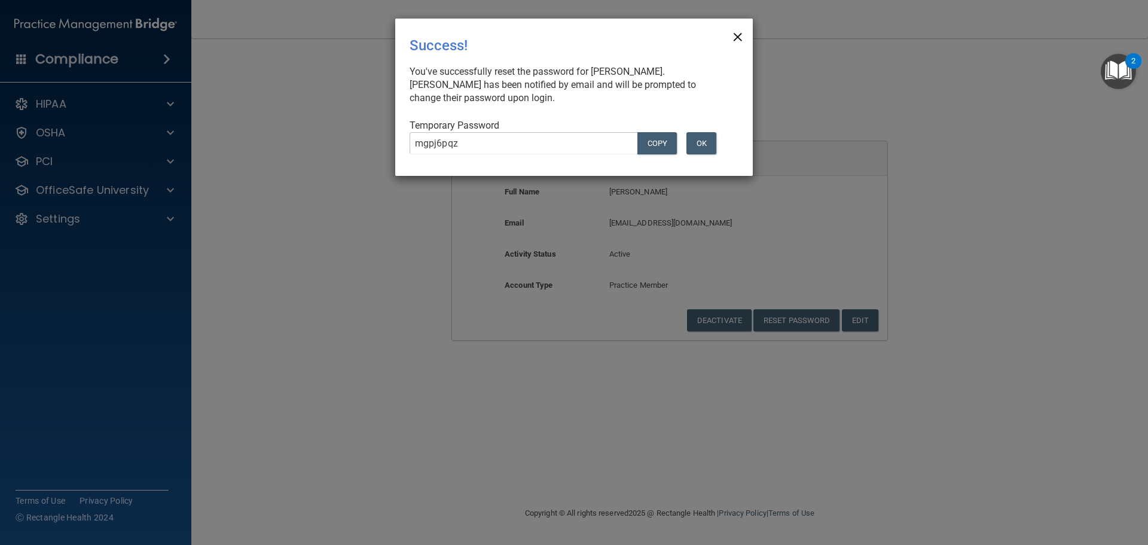
click at [736, 35] on span "×" at bounding box center [738, 35] width 11 height 24
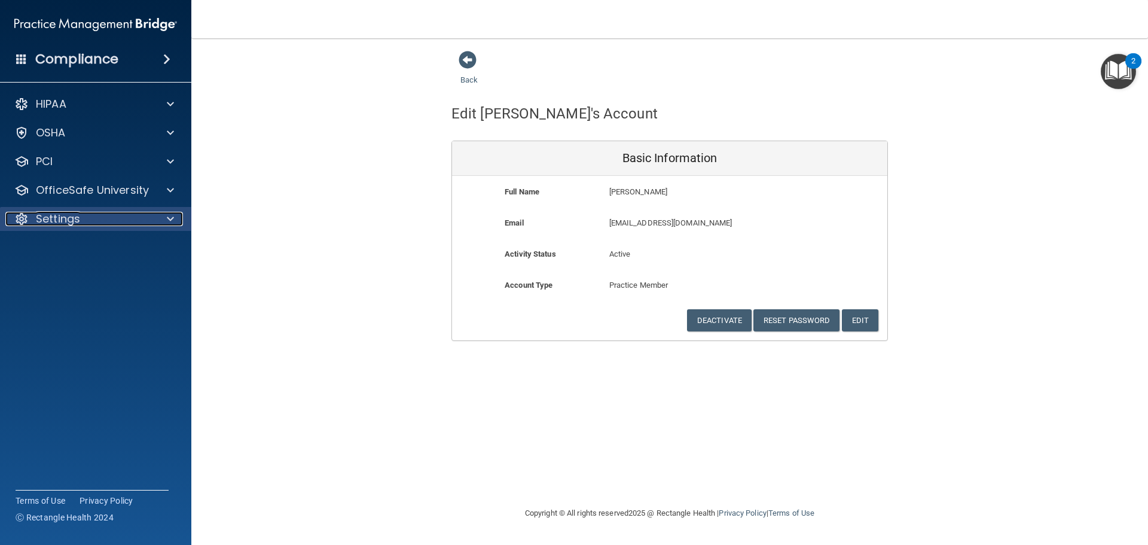
click at [133, 224] on div "Settings" at bounding box center [79, 219] width 148 height 14
click at [163, 224] on div at bounding box center [169, 219] width 30 height 14
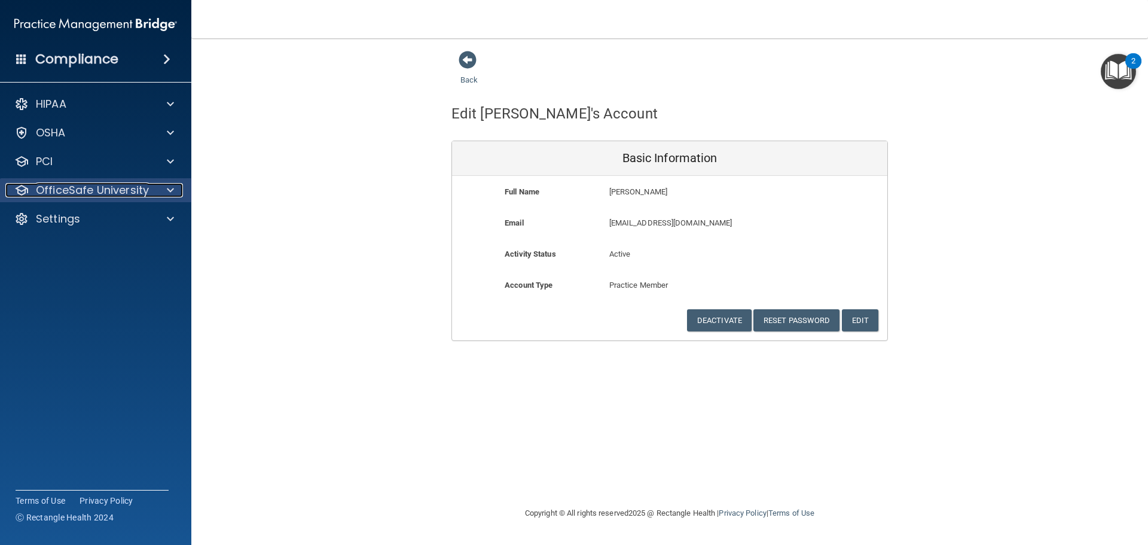
click at [129, 194] on p "OfficeSafe University" at bounding box center [92, 190] width 113 height 14
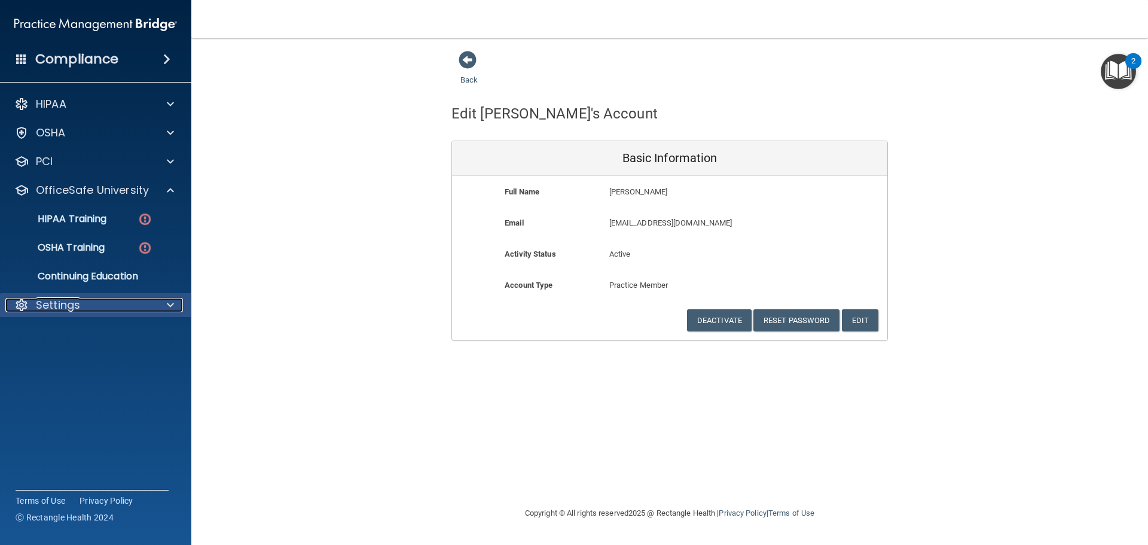
click at [83, 312] on div "Settings" at bounding box center [79, 305] width 148 height 14
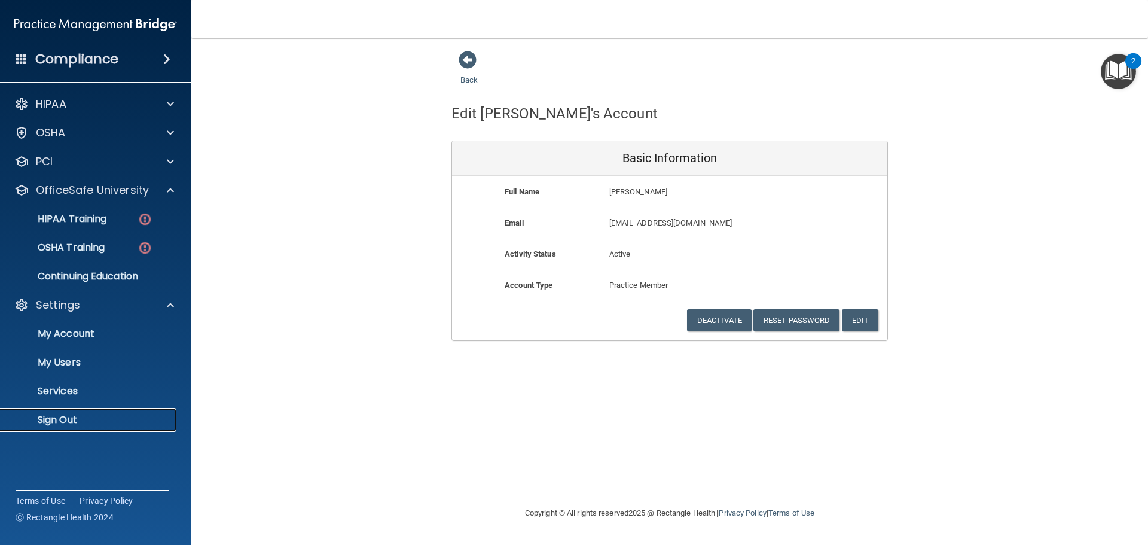
click at [78, 421] on p "Sign Out" at bounding box center [89, 420] width 163 height 12
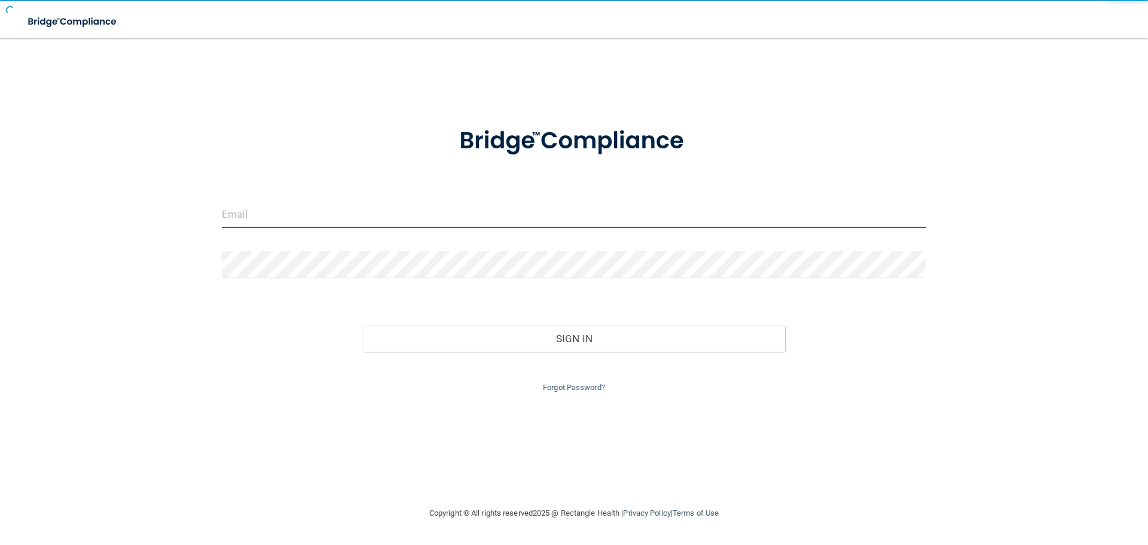
type input "[EMAIL_ADDRESS][DOMAIN_NAME]"
